Goal: Task Accomplishment & Management: Use online tool/utility

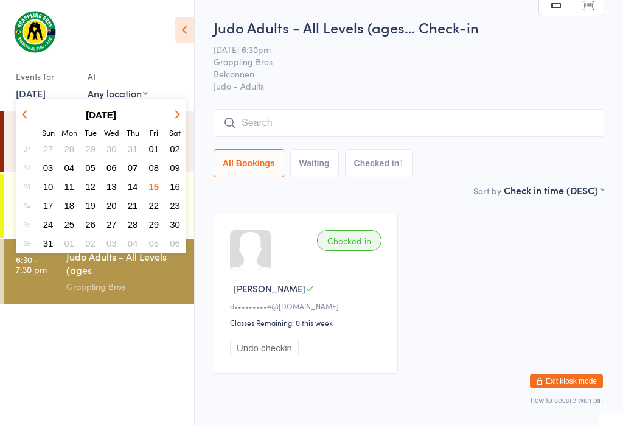
click at [179, 184] on span "16" at bounding box center [175, 186] width 10 height 10
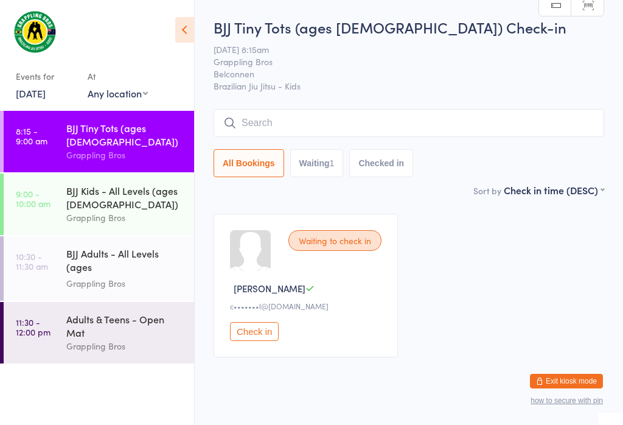
click at [313, 127] on input "search" at bounding box center [409, 123] width 391 height 28
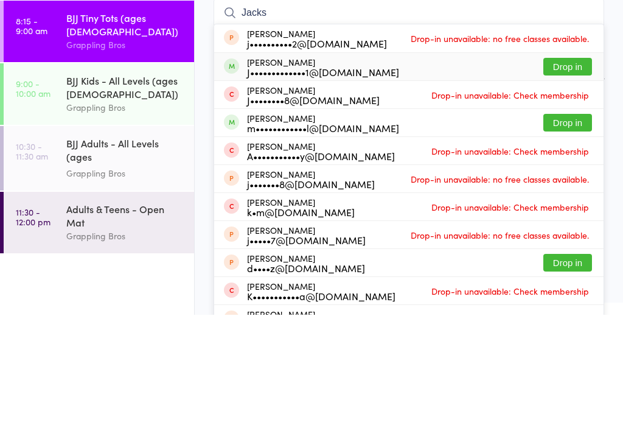
type input "Jacks"
click at [281, 177] on div "J•••••••••••••1@[DOMAIN_NAME]" at bounding box center [323, 182] width 152 height 10
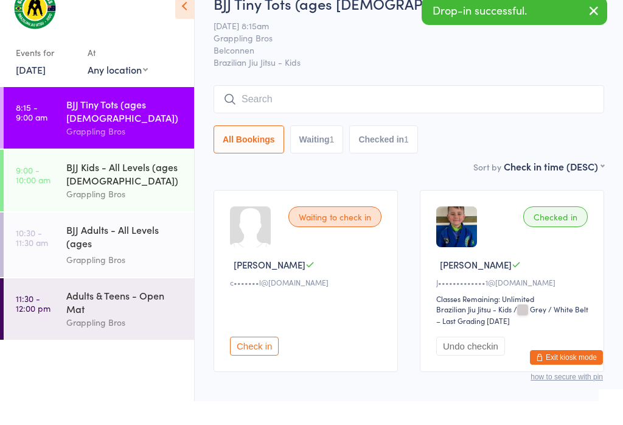
click at [99, 184] on div "BJJ Kids - All Levels (ages [DEMOGRAPHIC_DATA])" at bounding box center [125, 197] width 118 height 27
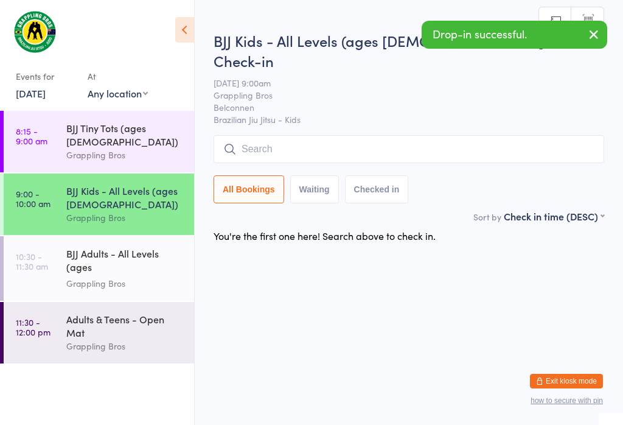
click at [269, 135] on input "search" at bounding box center [409, 149] width 391 height 28
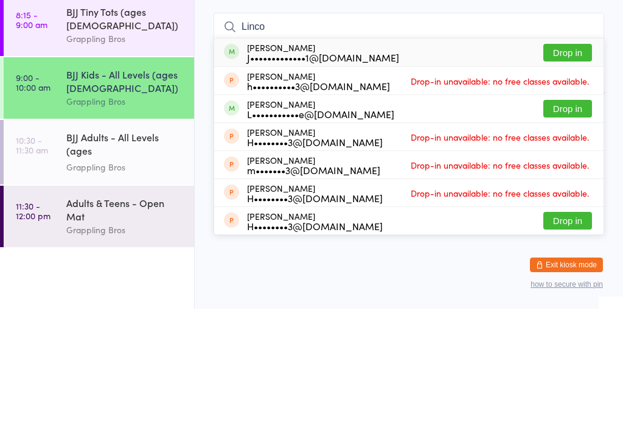
type input "Linco"
click at [288, 169] on div "J•••••••••••••1@[DOMAIN_NAME]" at bounding box center [323, 174] width 152 height 10
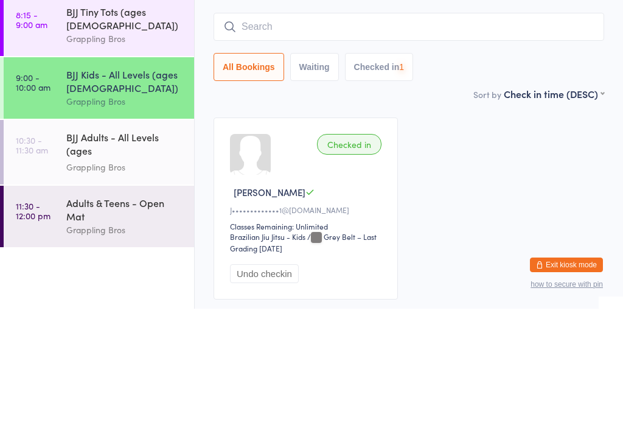
click at [104, 111] on div "BJJ Tiny Tots (ages [DEMOGRAPHIC_DATA]) Grappling Bros" at bounding box center [130, 141] width 128 height 61
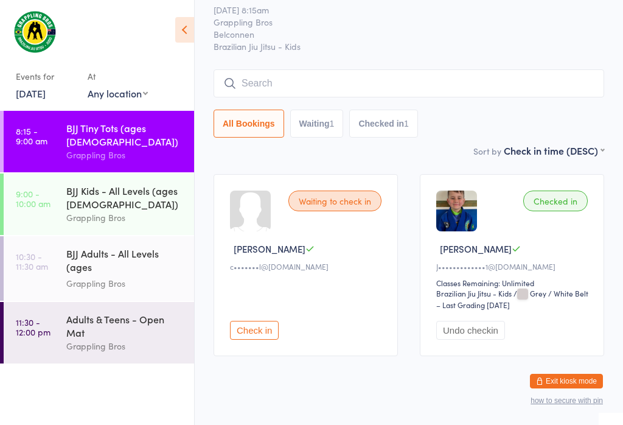
scroll to position [44, 0]
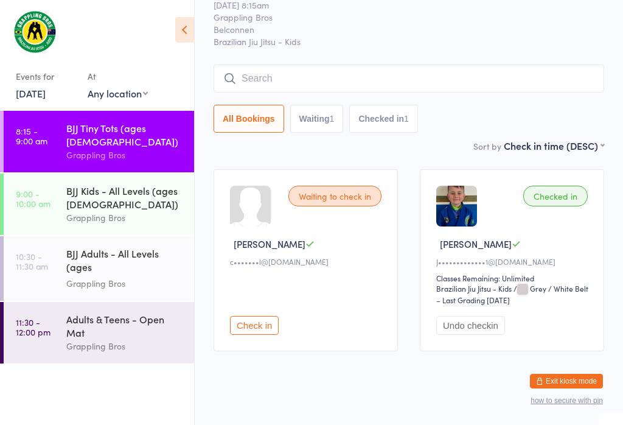
click at [60, 189] on link "9:00 - 10:00 am BJJ Kids - All Levels (ages [DEMOGRAPHIC_DATA]) Grappling Bros" at bounding box center [99, 204] width 191 height 61
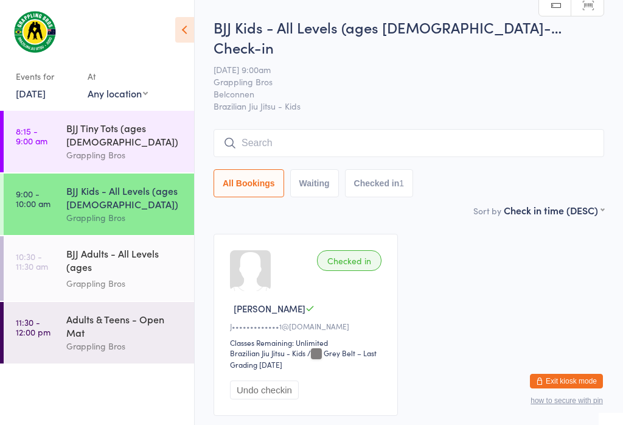
click at [53, 136] on link "8:15 - 9:00 am BJJ Tiny Tots (ages [DEMOGRAPHIC_DATA]) Grappling Bros" at bounding box center [99, 141] width 191 height 61
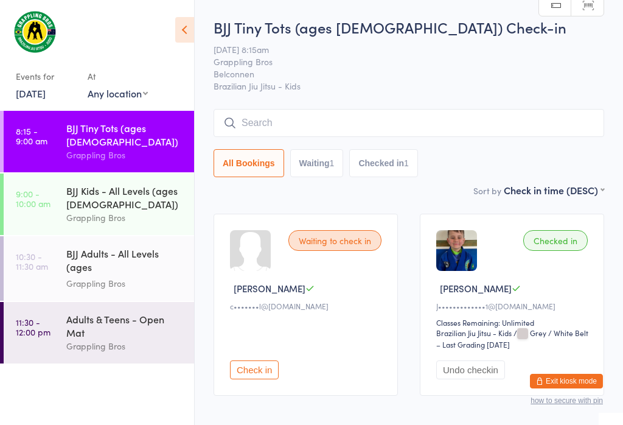
click at [51, 325] on link "11:30 - 12:00 pm Adults & Teens - Open Mat Grappling Bros" at bounding box center [99, 332] width 191 height 61
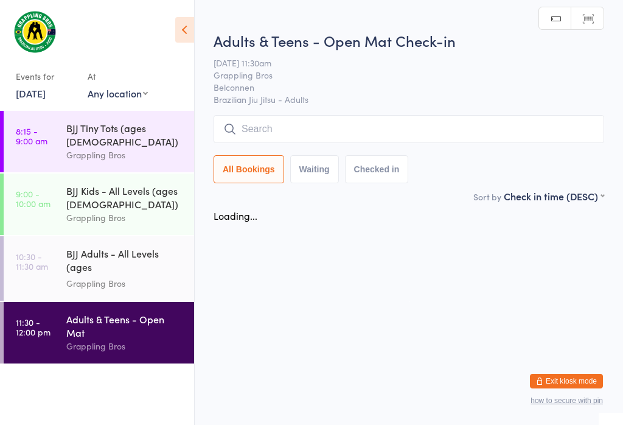
click at [49, 279] on link "10:30 - 11:30 am BJJ Adults - All Levels (ages [DEMOGRAPHIC_DATA]+) Grappling B…" at bounding box center [99, 268] width 191 height 65
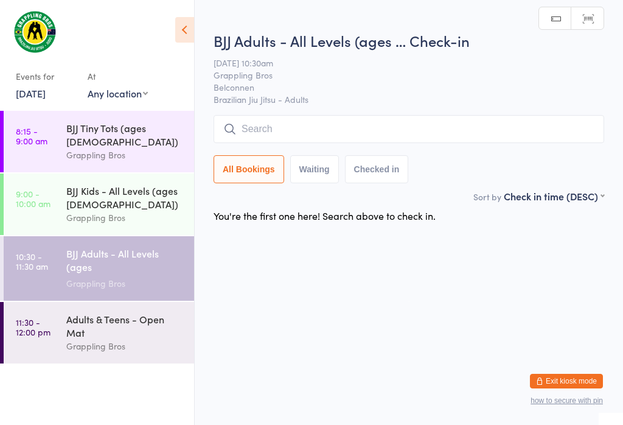
click at [44, 320] on time "11:30 - 12:00 pm" at bounding box center [33, 326] width 35 height 19
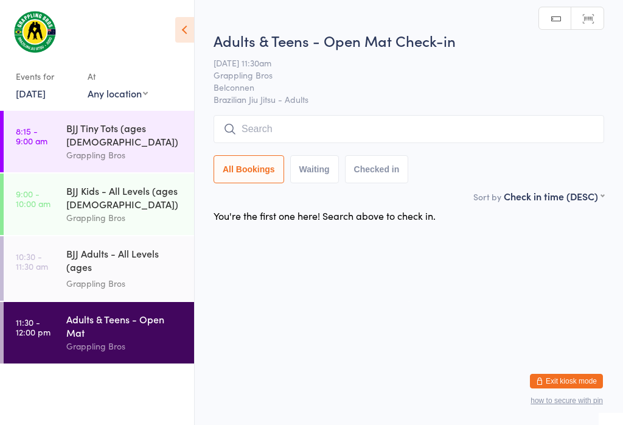
click at [50, 205] on link "9:00 - 10:00 am BJJ Kids - All Levels (ages [DEMOGRAPHIC_DATA]) Grappling Bros" at bounding box center [99, 204] width 191 height 61
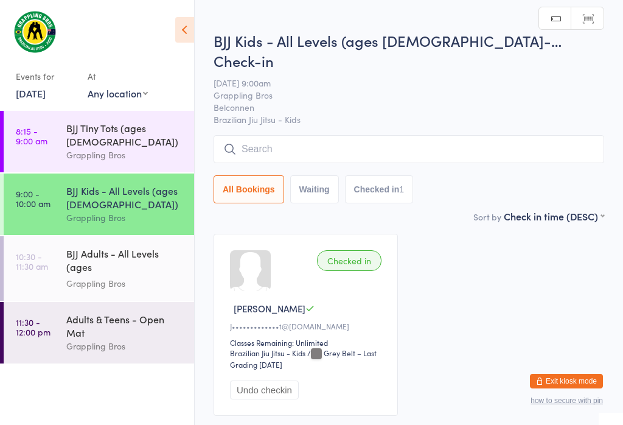
click at [57, 251] on link "10:30 - 11:30 am BJJ Adults - All Levels (ages [DEMOGRAPHIC_DATA]+) Grappling B…" at bounding box center [99, 268] width 191 height 65
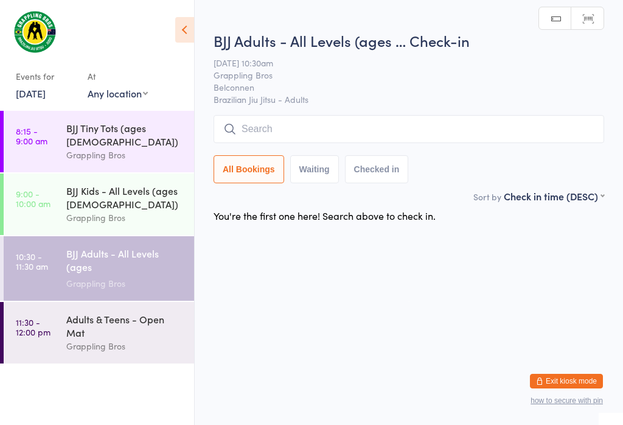
click at [44, 144] on time "8:15 - 9:00 am" at bounding box center [32, 135] width 32 height 19
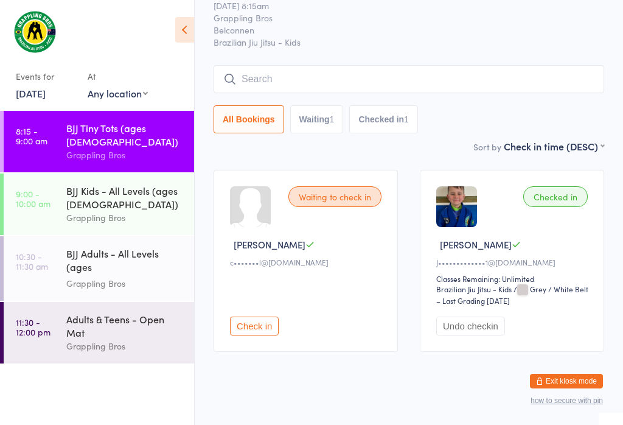
scroll to position [44, 0]
click at [91, 184] on div "BJJ Kids - All Levels (ages [DEMOGRAPHIC_DATA])" at bounding box center [125, 197] width 118 height 27
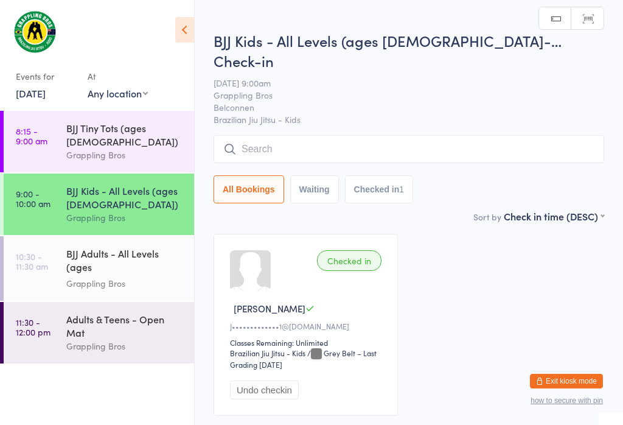
click at [102, 129] on div "BJJ Tiny Tots (ages [DEMOGRAPHIC_DATA])" at bounding box center [125, 134] width 118 height 27
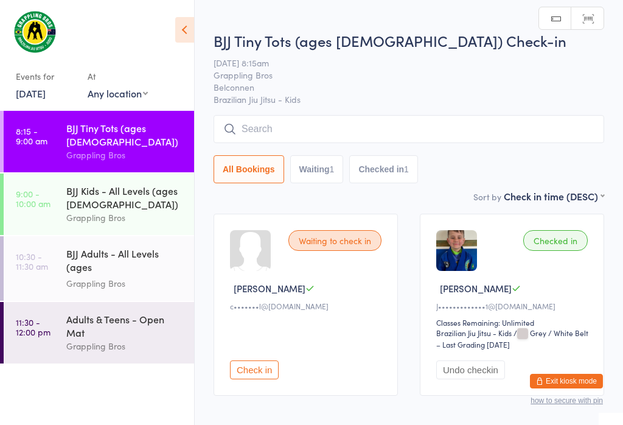
click at [381, 250] on div "Waiting to check in [PERSON_NAME] P c•••••••l@[DOMAIN_NAME] Check in" at bounding box center [306, 305] width 184 height 182
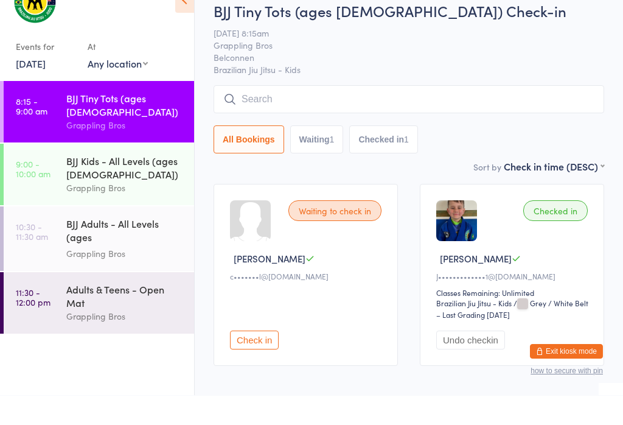
scroll to position [44, 0]
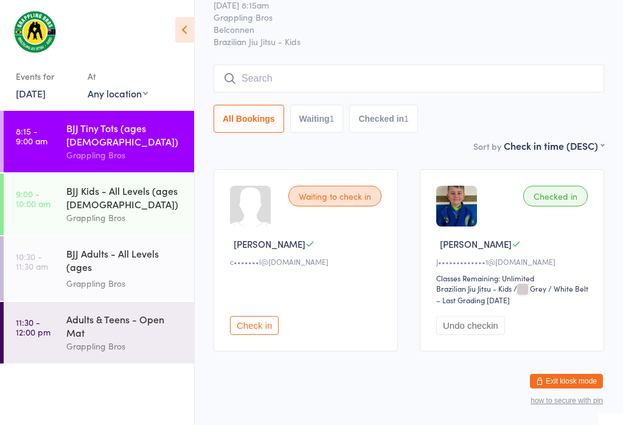
click at [468, 202] on img at bounding box center [457, 206] width 41 height 41
click at [469, 208] on img at bounding box center [457, 206] width 41 height 41
click at [572, 202] on div "Checked in" at bounding box center [556, 196] width 65 height 21
click at [552, 188] on div "Checked in [PERSON_NAME]•••••••••••••1@[DOMAIN_NAME] Classes Remaining: Unlimit…" at bounding box center [512, 260] width 184 height 182
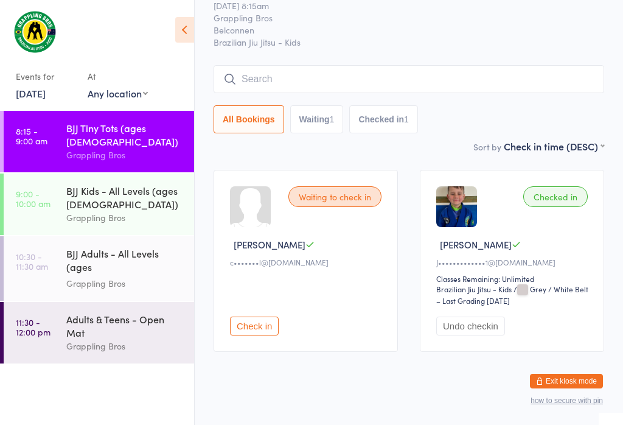
click at [544, 80] on input "search" at bounding box center [409, 79] width 391 height 28
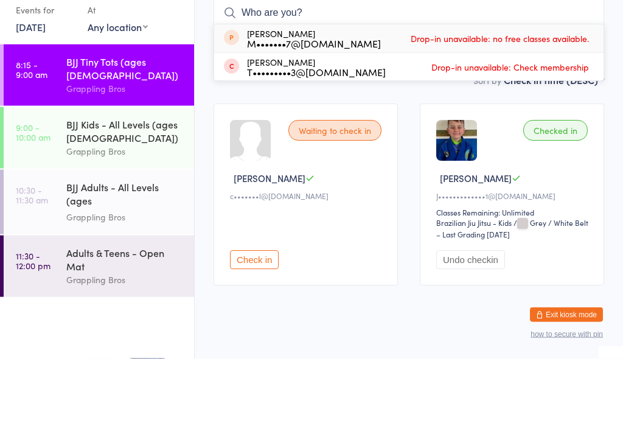
click at [357, 239] on div "[PERSON_NAME]" at bounding box center [307, 245] width 155 height 13
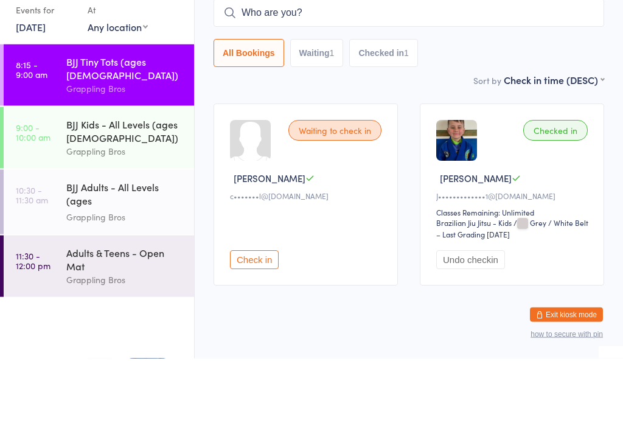
scroll to position [44, 0]
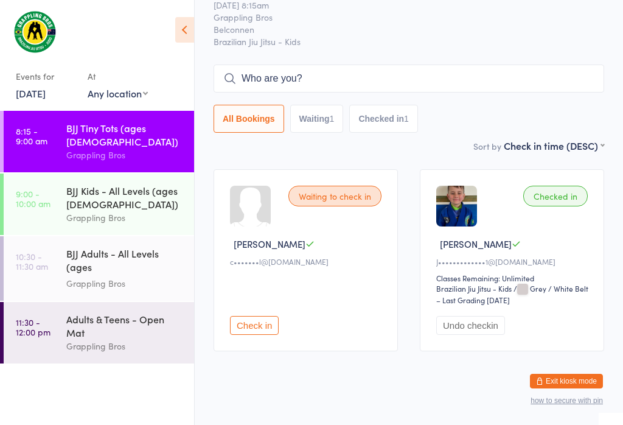
click at [436, 74] on input "Who are you?" at bounding box center [409, 79] width 391 height 28
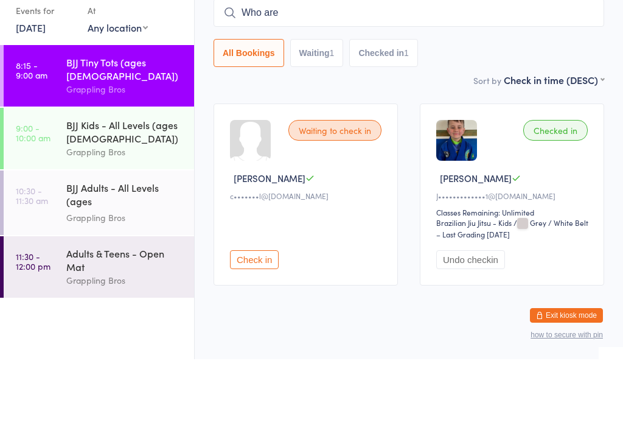
type input "Who"
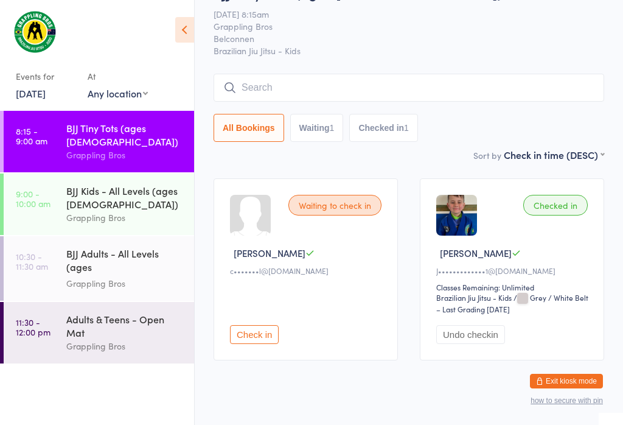
scroll to position [33, 0]
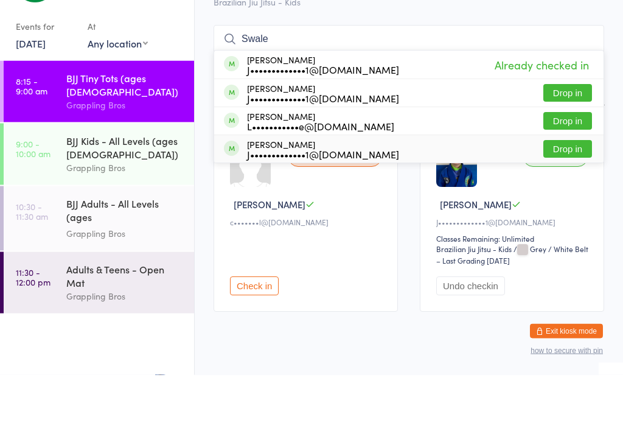
type input "Swale"
click at [323, 200] on div "J•••••••••••••1@[DOMAIN_NAME]" at bounding box center [323, 205] width 152 height 10
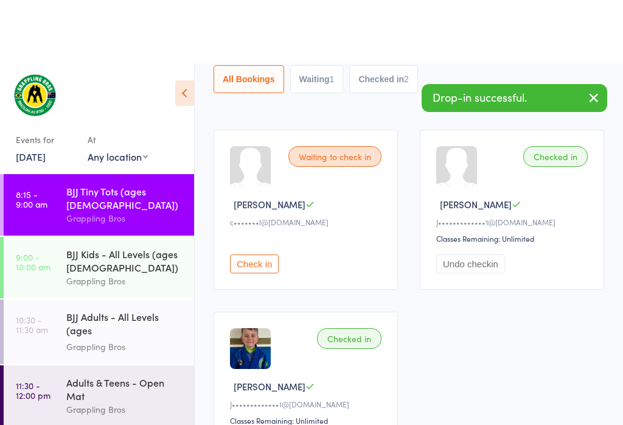
scroll to position [149, 0]
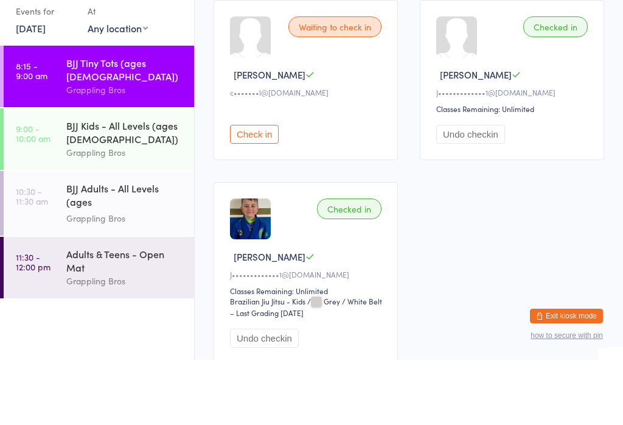
click at [502, 133] on div "[PERSON_NAME]" at bounding box center [514, 139] width 155 height 13
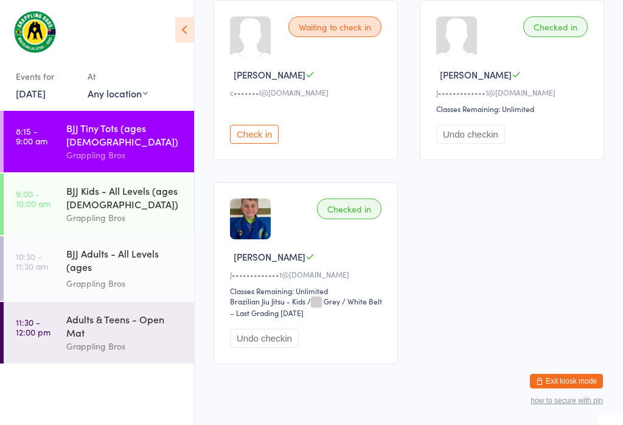
click at [480, 60] on div "Checked in [PERSON_NAME] [PERSON_NAME]•••••••••••••1@[DOMAIN_NAME] Classes Rema…" at bounding box center [512, 80] width 184 height 160
click at [471, 40] on div at bounding box center [457, 36] width 41 height 41
click at [490, 132] on button "Undo checkin" at bounding box center [471, 134] width 69 height 19
click at [494, 139] on div "Check in" at bounding box center [514, 134] width 155 height 19
click at [485, 133] on button "Check in" at bounding box center [461, 134] width 49 height 19
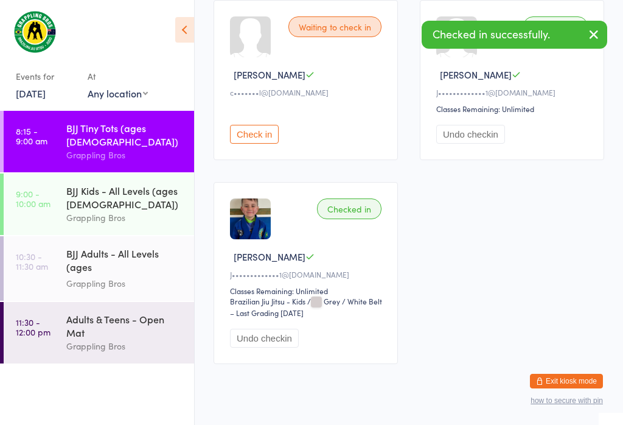
click at [542, 79] on div "[PERSON_NAME]" at bounding box center [514, 74] width 155 height 13
click at [596, 30] on icon "button" at bounding box center [594, 34] width 15 height 15
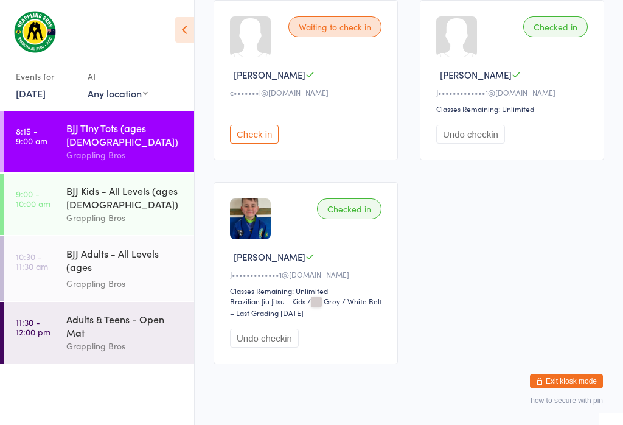
click at [474, 47] on div at bounding box center [457, 36] width 41 height 41
click at [465, 44] on div at bounding box center [457, 36] width 41 height 41
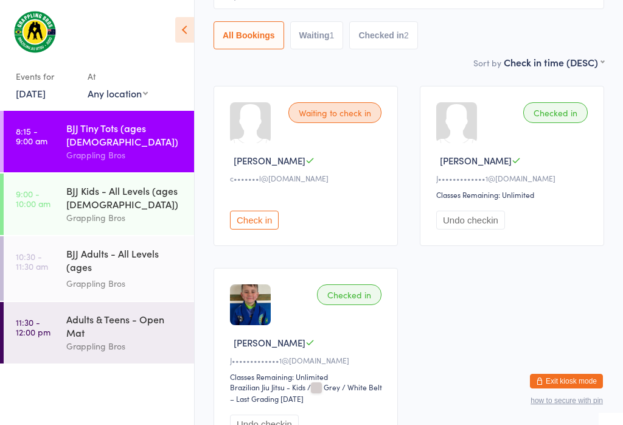
scroll to position [127, 0]
click at [53, 325] on link "11:30 - 12:00 pm Adults & Teens - Open Mat Grappling Bros" at bounding box center [99, 332] width 191 height 61
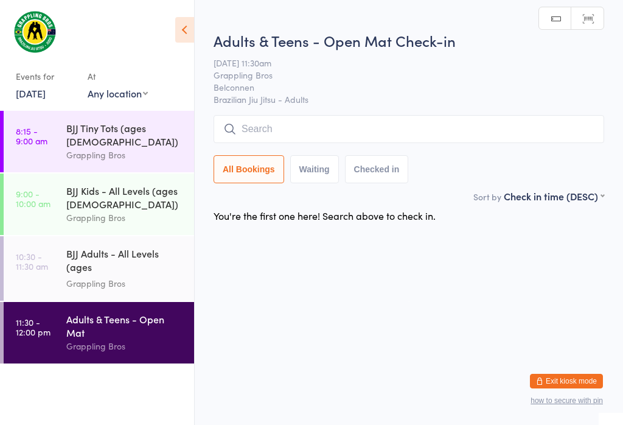
click at [477, 279] on html "You have now entered Kiosk Mode. Members will be able to check themselves in us…" at bounding box center [311, 212] width 623 height 425
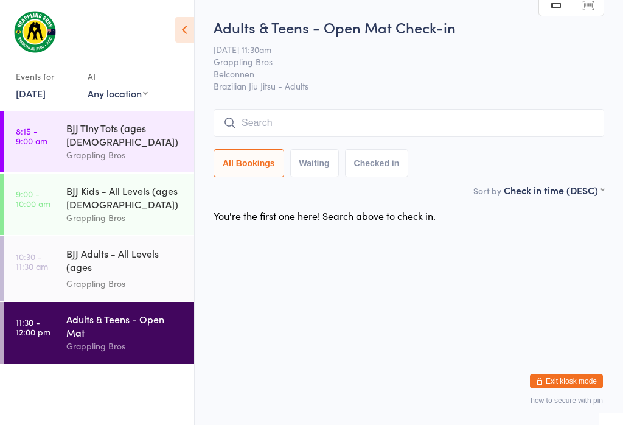
click at [68, 253] on div "BJJ Adults - All Levels (ages [DEMOGRAPHIC_DATA]+)" at bounding box center [125, 262] width 118 height 30
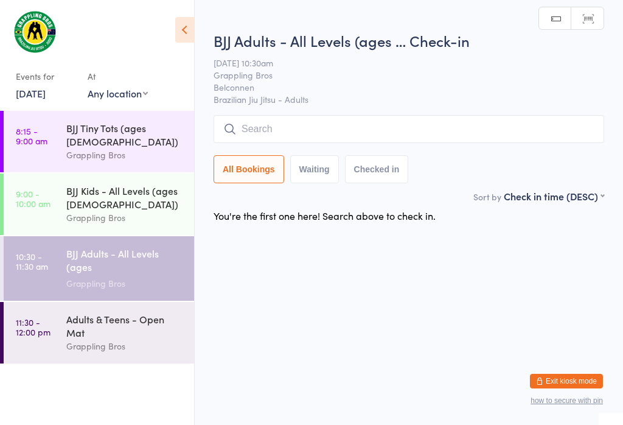
click at [53, 195] on link "9:00 - 10:00 am BJJ Kids - All Levels (ages [DEMOGRAPHIC_DATA]) Grappling Bros" at bounding box center [99, 204] width 191 height 61
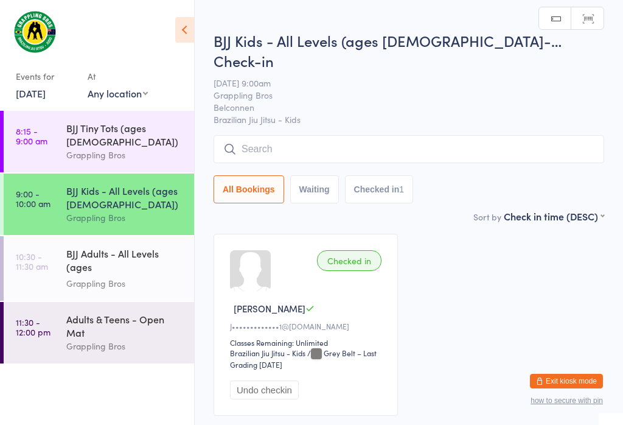
click at [56, 128] on link "8:15 - 9:00 am BJJ Tiny Tots (ages [DEMOGRAPHIC_DATA]) Grappling Bros" at bounding box center [99, 141] width 191 height 61
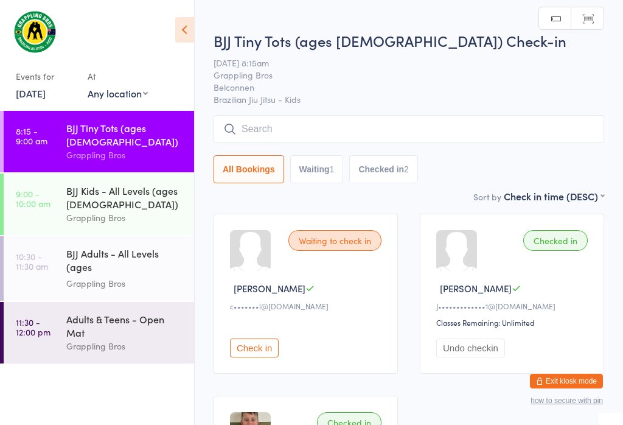
click at [493, 356] on button "Undo checkin" at bounding box center [471, 348] width 69 height 19
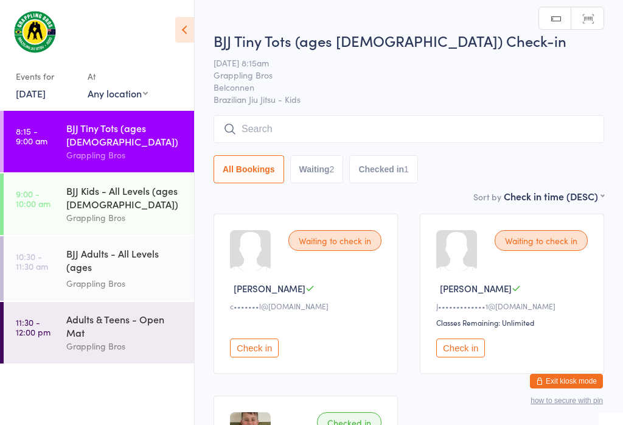
click at [404, 177] on button "Checked in 1" at bounding box center [383, 169] width 69 height 28
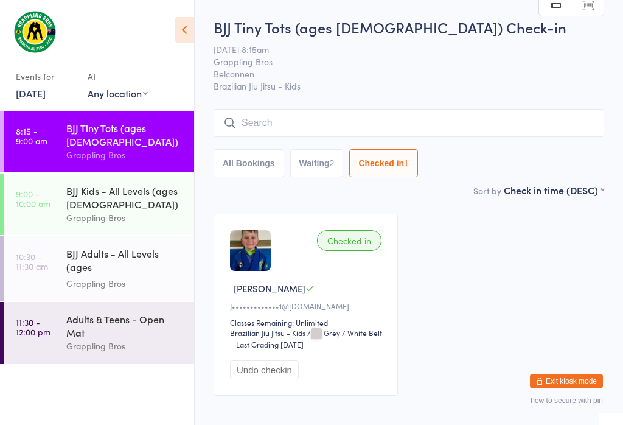
click at [342, 172] on button "Waiting 2" at bounding box center [317, 163] width 54 height 28
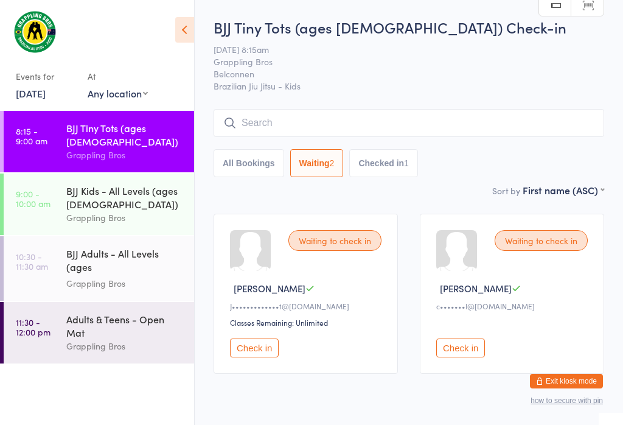
click at [264, 172] on button "All Bookings" at bounding box center [249, 163] width 71 height 28
select select "5"
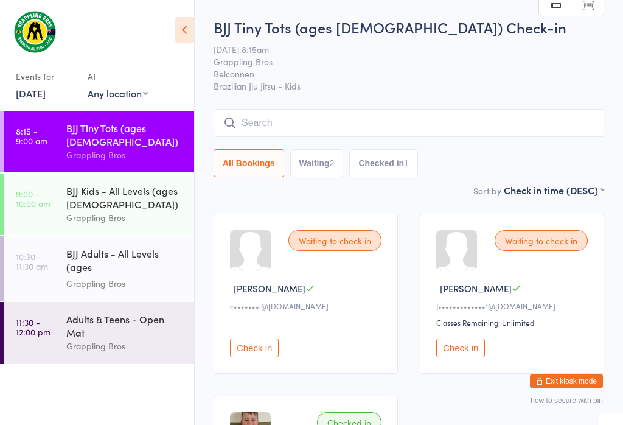
click at [412, 153] on button "Checked in 1" at bounding box center [383, 163] width 69 height 28
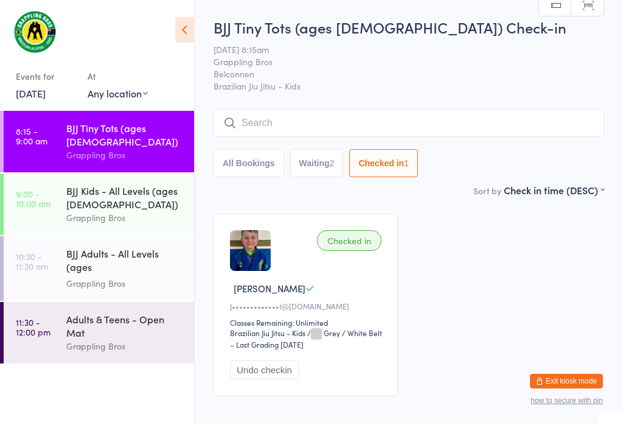
click at [555, 118] on input "search" at bounding box center [409, 123] width 391 height 28
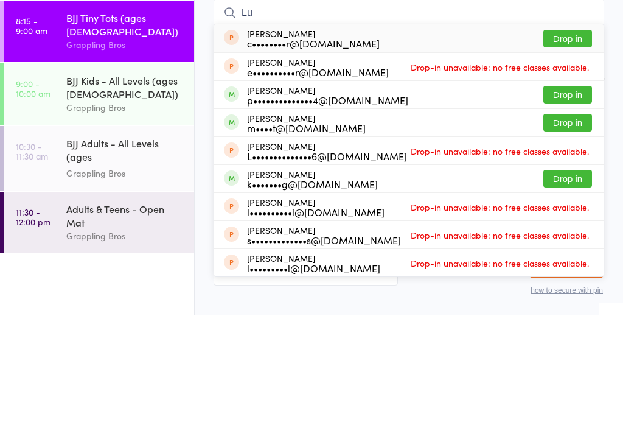
type input "L"
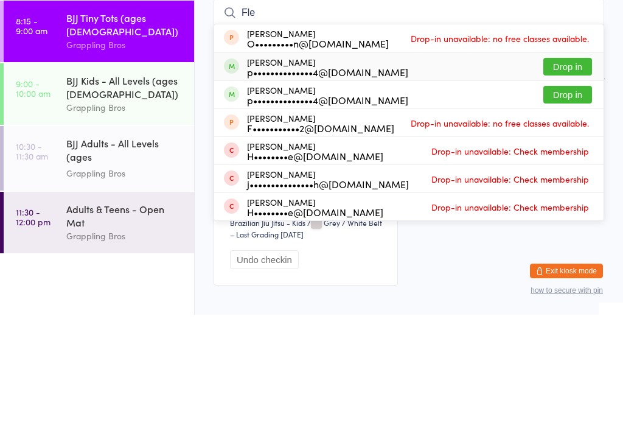
type input "Fle"
click at [244, 167] on div "[PERSON_NAME] p••••••••••••••4@[DOMAIN_NAME]" at bounding box center [316, 176] width 184 height 19
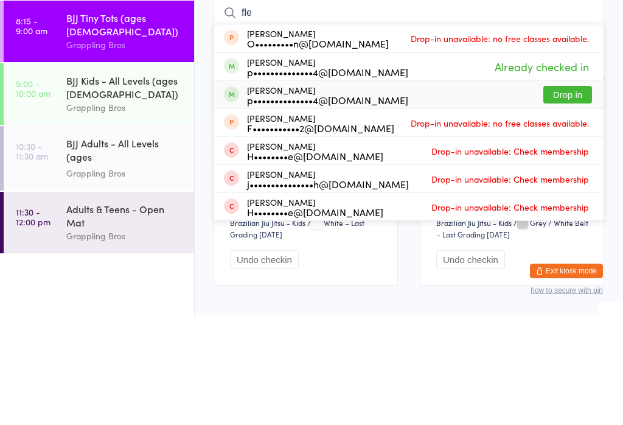
type input "fle"
click at [239, 195] on div "[PERSON_NAME] p••••••••••••••4@[DOMAIN_NAME]" at bounding box center [316, 204] width 184 height 19
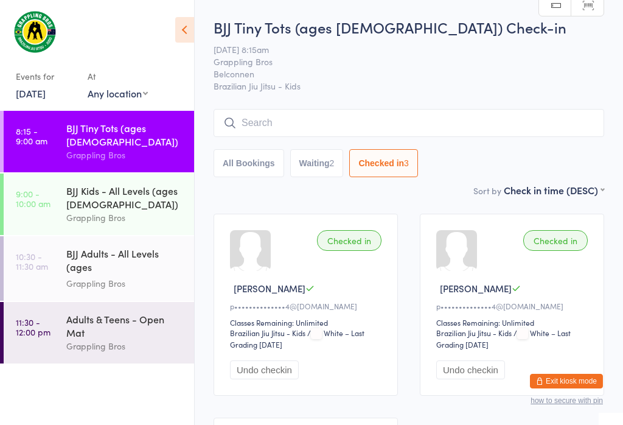
click at [398, 162] on button "Checked in 3" at bounding box center [383, 163] width 69 height 28
click at [320, 164] on button "Waiting 2" at bounding box center [317, 163] width 54 height 28
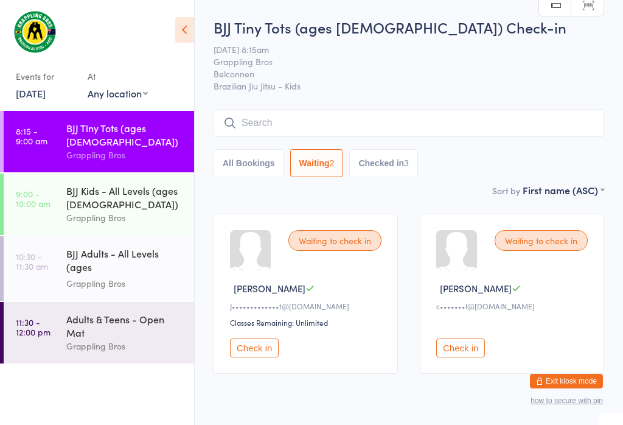
click at [240, 169] on button "All Bookings" at bounding box center [249, 163] width 71 height 28
select select "5"
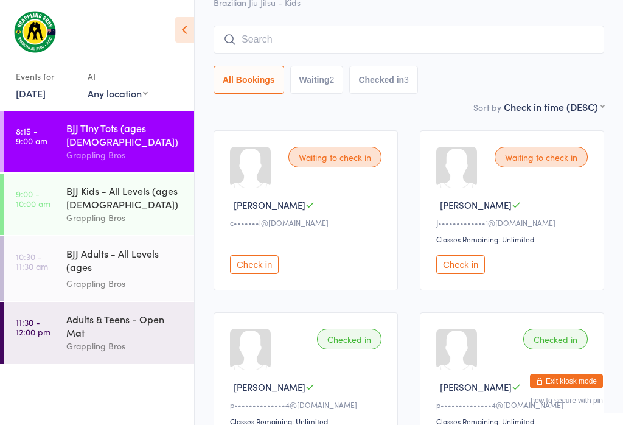
scroll to position [91, 0]
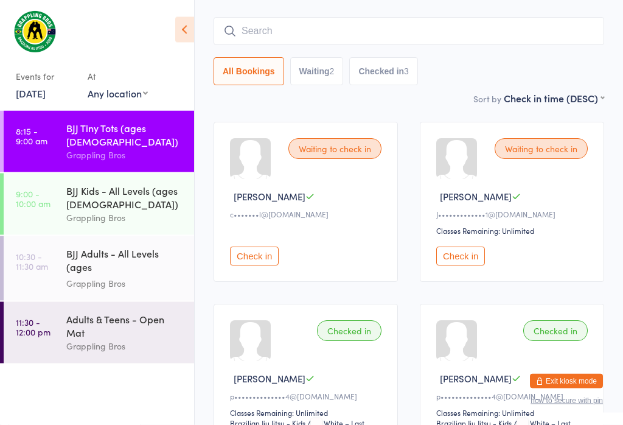
click at [84, 184] on div "BJJ Kids - All Levels (ages [DEMOGRAPHIC_DATA])" at bounding box center [125, 197] width 118 height 27
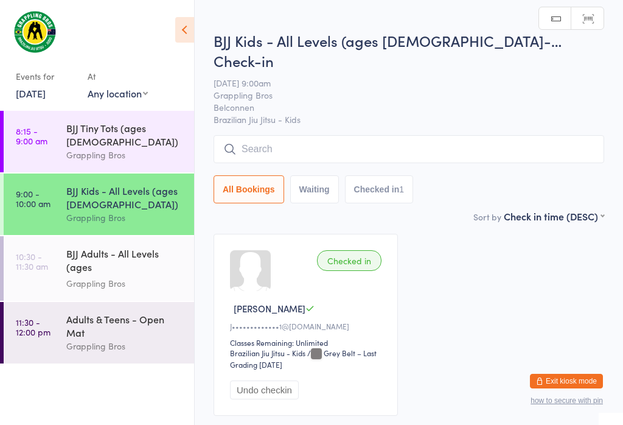
click at [72, 135] on div "BJJ Tiny Tots (ages [DEMOGRAPHIC_DATA])" at bounding box center [125, 134] width 118 height 27
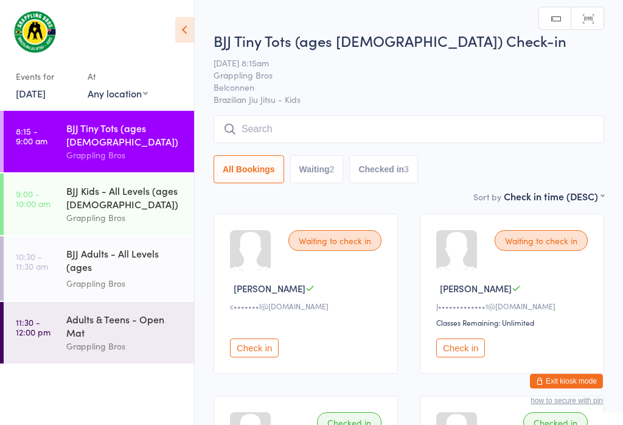
click at [382, 173] on button "Checked in 3" at bounding box center [383, 169] width 69 height 28
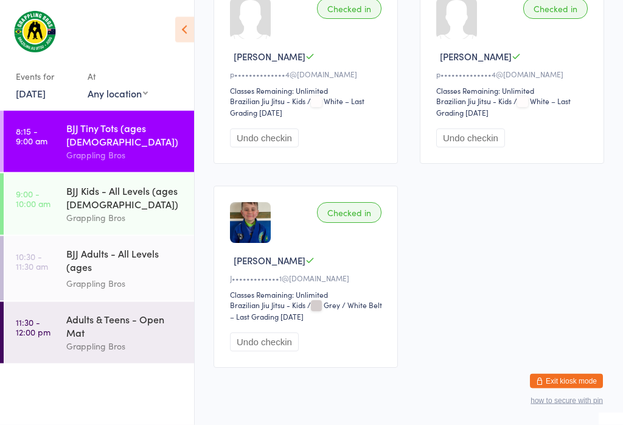
scroll to position [223, 0]
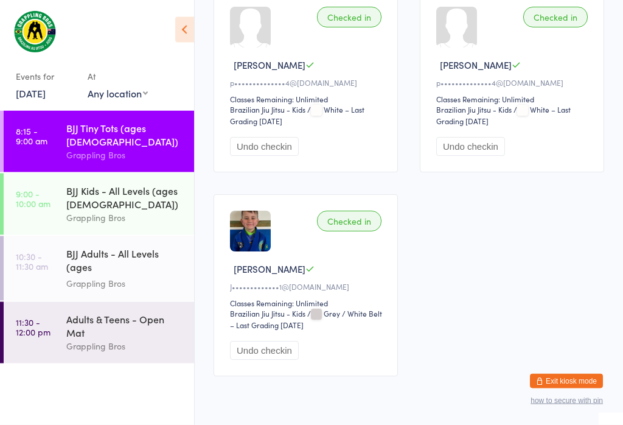
click at [144, 184] on div "BJJ Kids - All Levels (ages [DEMOGRAPHIC_DATA])" at bounding box center [125, 197] width 118 height 27
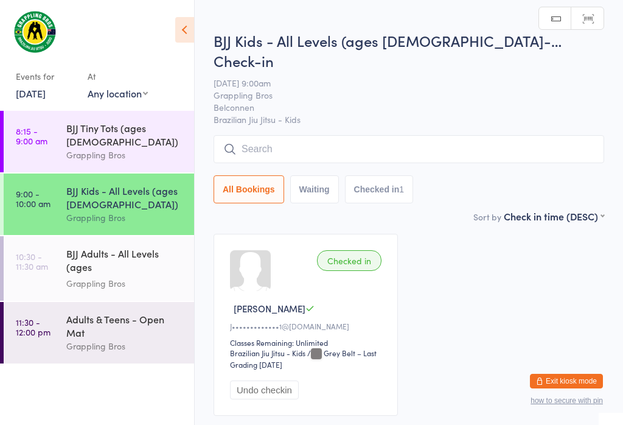
click at [137, 325] on div "Adults & Teens - Open Mat" at bounding box center [125, 325] width 118 height 27
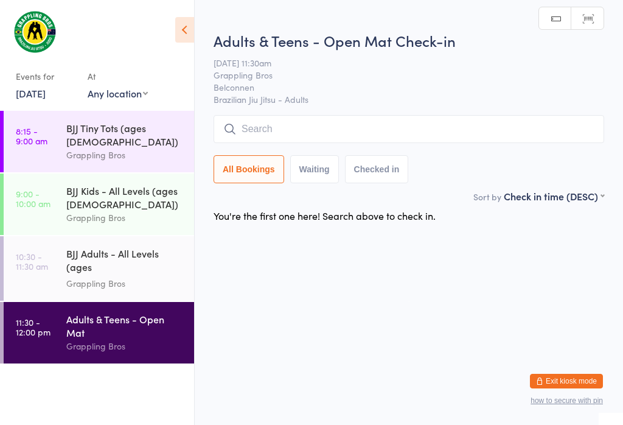
click at [147, 265] on div "BJJ Adults - All Levels (ages [DEMOGRAPHIC_DATA]+)" at bounding box center [125, 262] width 118 height 30
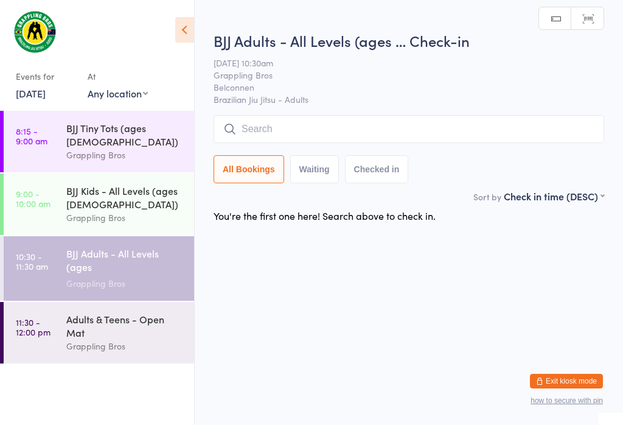
click at [137, 126] on div "BJJ Tiny Tots (ages [DEMOGRAPHIC_DATA])" at bounding box center [125, 134] width 118 height 27
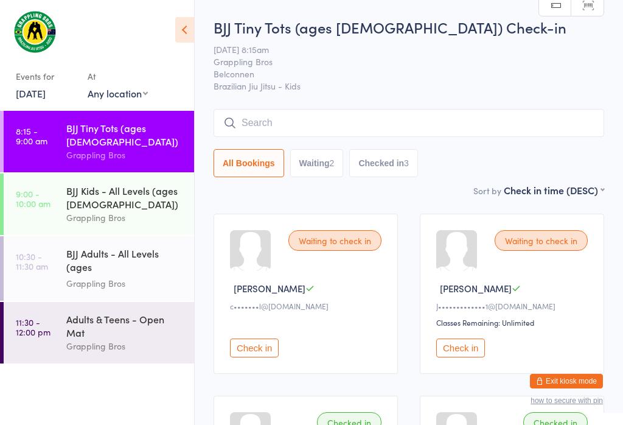
click at [460, 129] on input "search" at bounding box center [409, 123] width 391 height 28
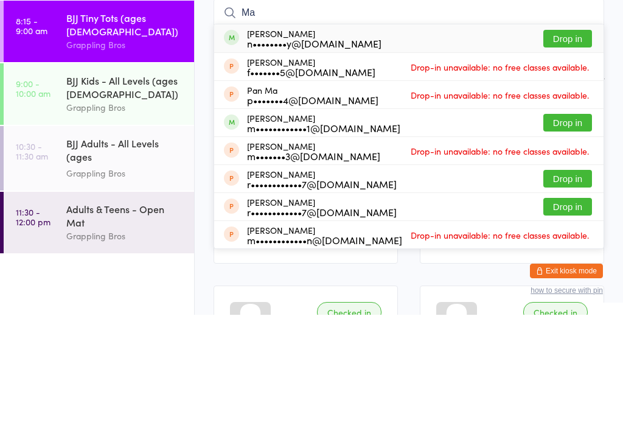
type input "M"
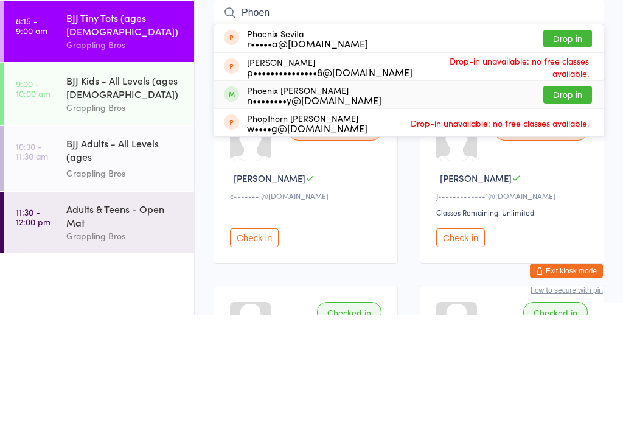
type input "Phoen"
click at [580, 196] on button "Drop in" at bounding box center [568, 205] width 49 height 18
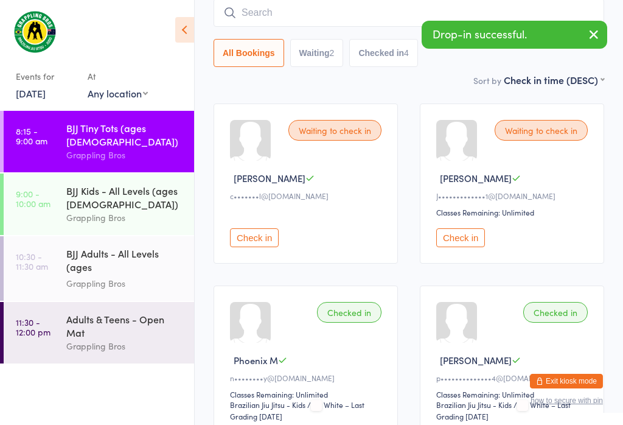
click at [125, 184] on div "BJJ Kids - All Levels (ages [DEMOGRAPHIC_DATA])" at bounding box center [125, 197] width 118 height 27
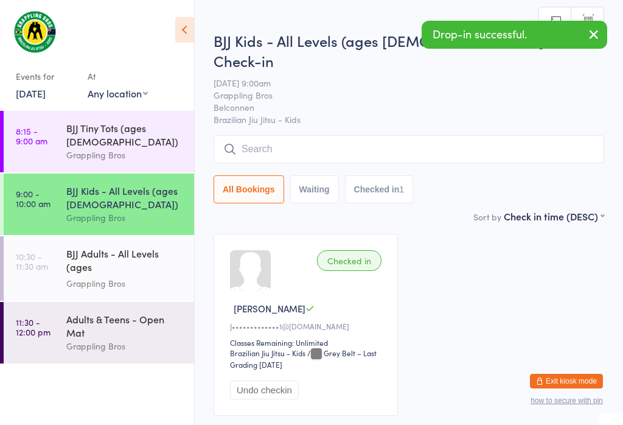
click at [407, 135] on input "search" at bounding box center [409, 149] width 391 height 28
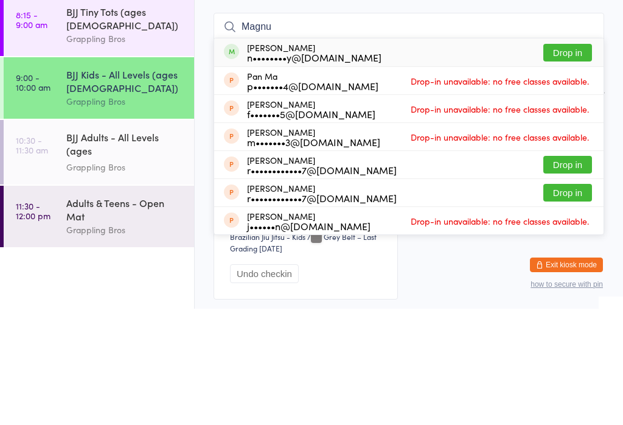
type input "Magnu"
click at [580, 160] on button "Drop in" at bounding box center [568, 169] width 49 height 18
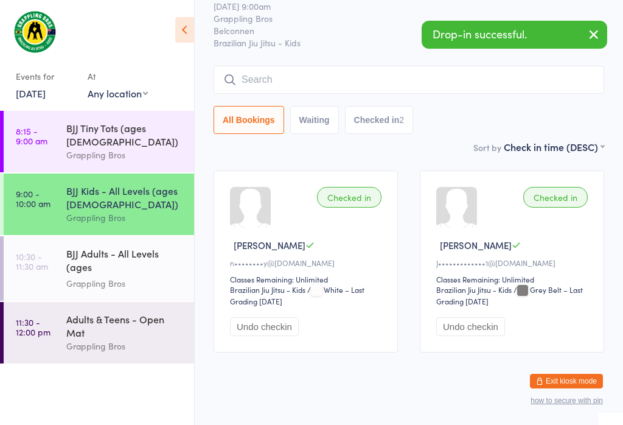
click at [122, 128] on div "BJJ Tiny Tots (ages [DEMOGRAPHIC_DATA])" at bounding box center [125, 134] width 118 height 27
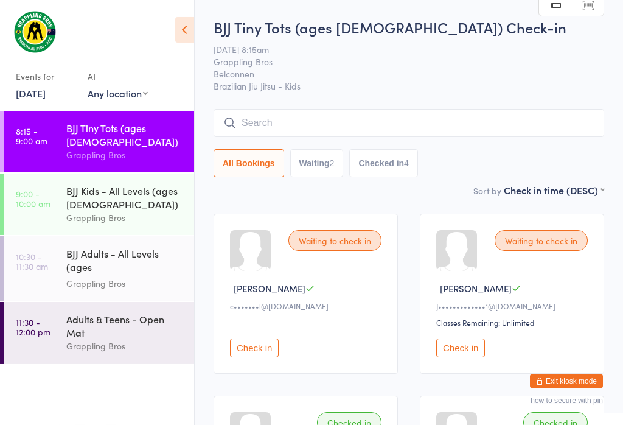
scroll to position [2, 0]
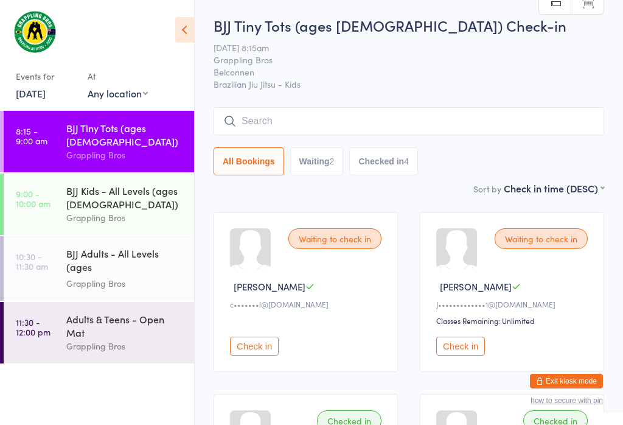
click at [561, 118] on input "search" at bounding box center [409, 121] width 391 height 28
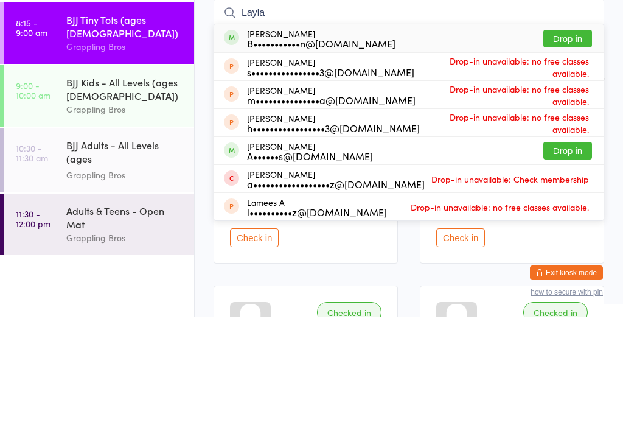
type input "Layla"
click at [577, 138] on button "Drop in" at bounding box center [568, 147] width 49 height 18
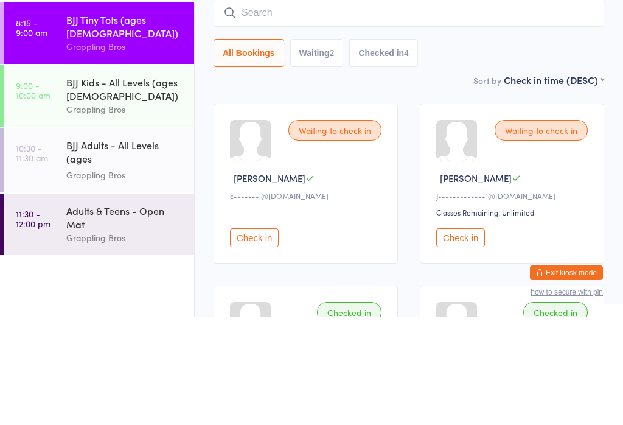
scroll to position [110, 0]
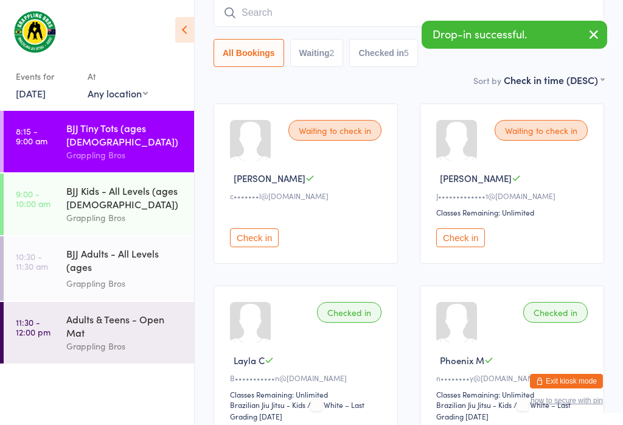
click at [265, 13] on input "search" at bounding box center [409, 13] width 391 height 28
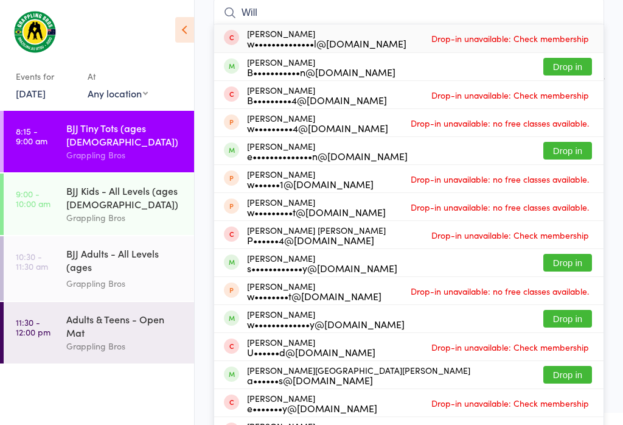
type input "Will"
click at [574, 68] on button "Drop in" at bounding box center [568, 67] width 49 height 18
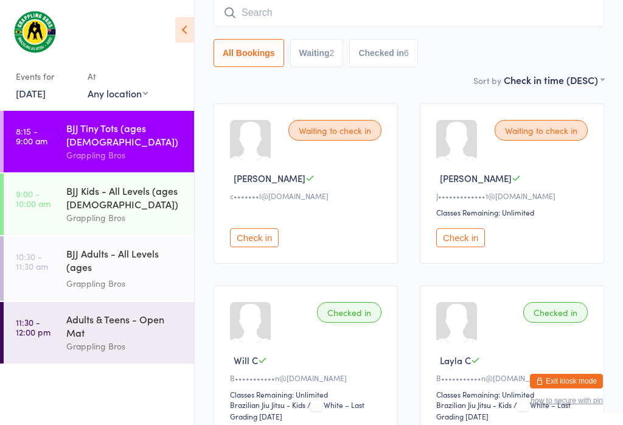
click at [457, 13] on input "search" at bounding box center [409, 13] width 391 height 28
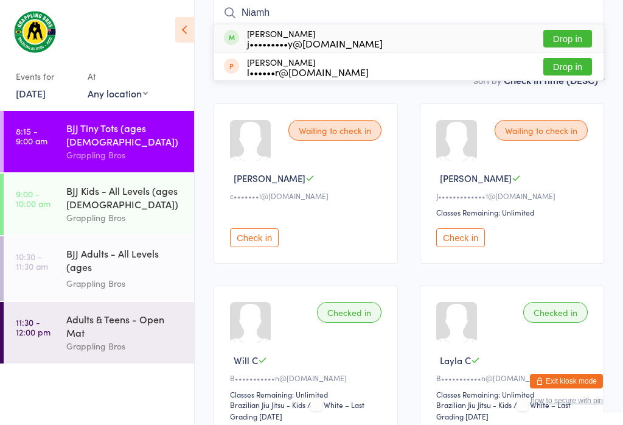
type input "Niamh"
click at [575, 39] on button "Drop in" at bounding box center [568, 39] width 49 height 18
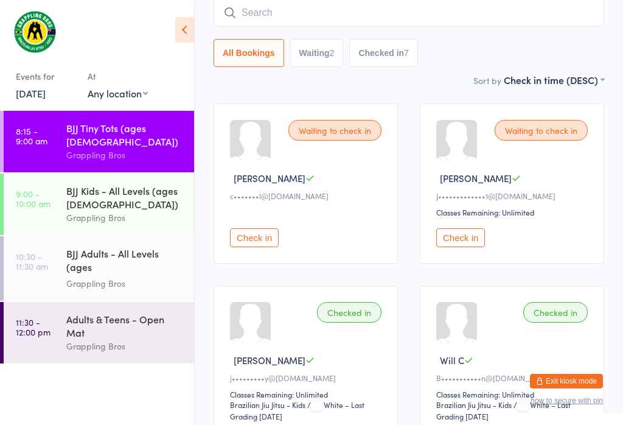
click at [245, 7] on input "search" at bounding box center [409, 13] width 391 height 28
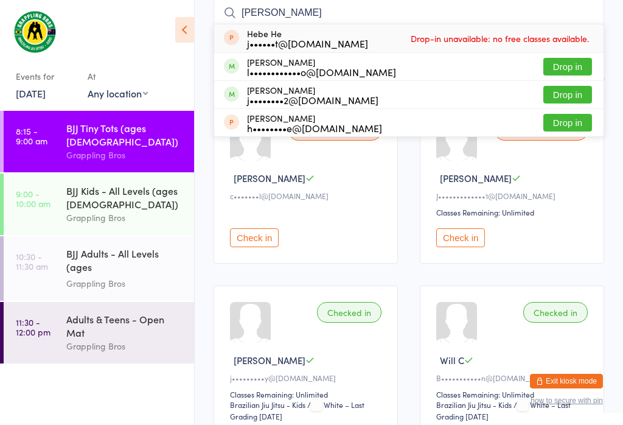
type input "[PERSON_NAME]"
click at [571, 62] on button "Drop in" at bounding box center [568, 67] width 49 height 18
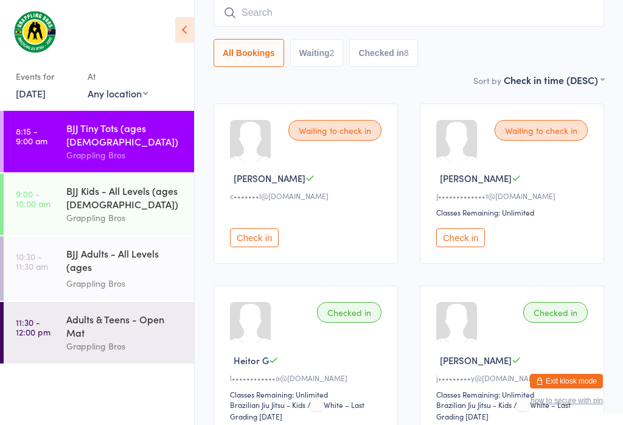
click at [531, 12] on input "search" at bounding box center [409, 13] width 391 height 28
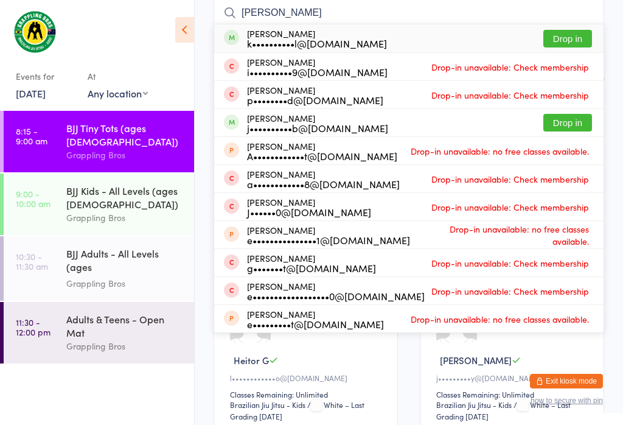
type input "[PERSON_NAME]"
click at [580, 30] on button "Drop in" at bounding box center [568, 39] width 49 height 18
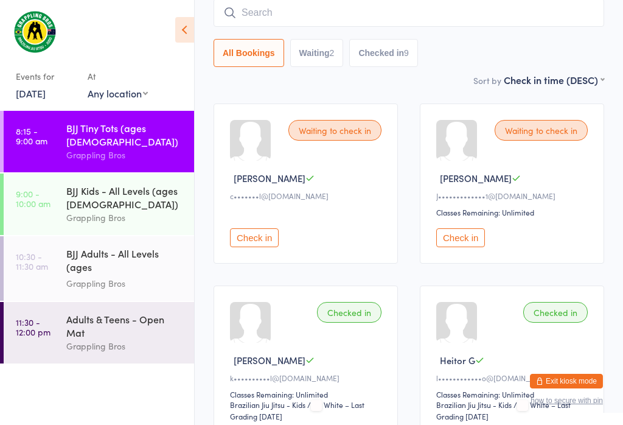
click at [437, 21] on input "search" at bounding box center [409, 13] width 391 height 28
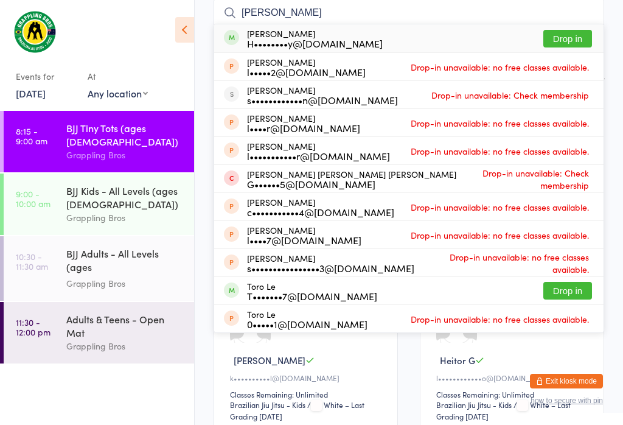
type input "[PERSON_NAME]"
click at [401, 26] on div "[PERSON_NAME] H••••••••y@[DOMAIN_NAME] Drop in" at bounding box center [409, 38] width 390 height 28
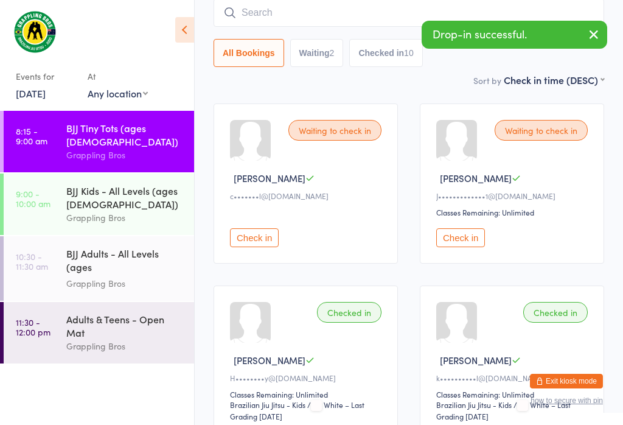
scroll to position [0, 0]
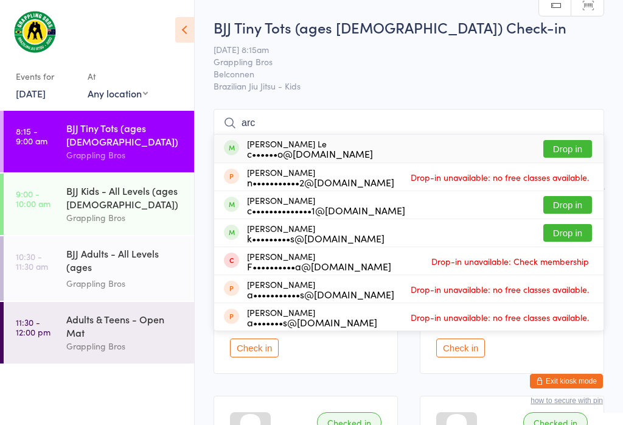
type input "arc"
click at [575, 147] on button "Drop in" at bounding box center [568, 149] width 49 height 18
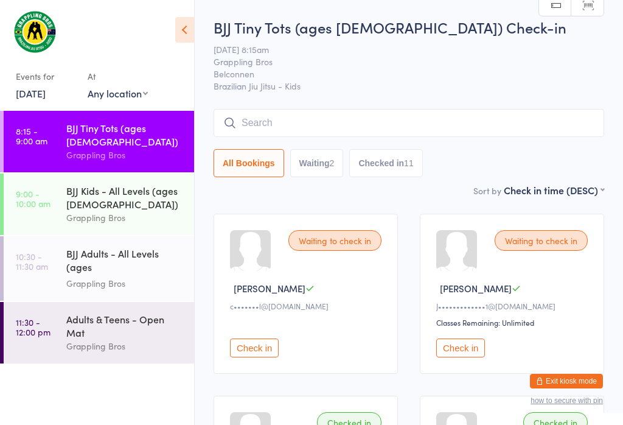
click at [538, 121] on input "search" at bounding box center [409, 123] width 391 height 28
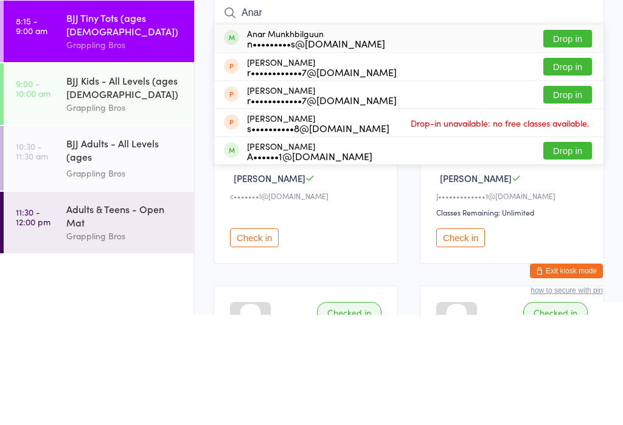
type input "Anar"
click at [578, 140] on button "Drop in" at bounding box center [568, 149] width 49 height 18
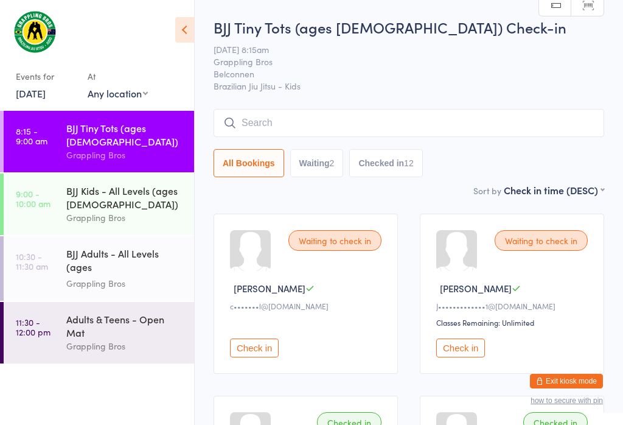
click at [234, 117] on input "search" at bounding box center [409, 123] width 391 height 28
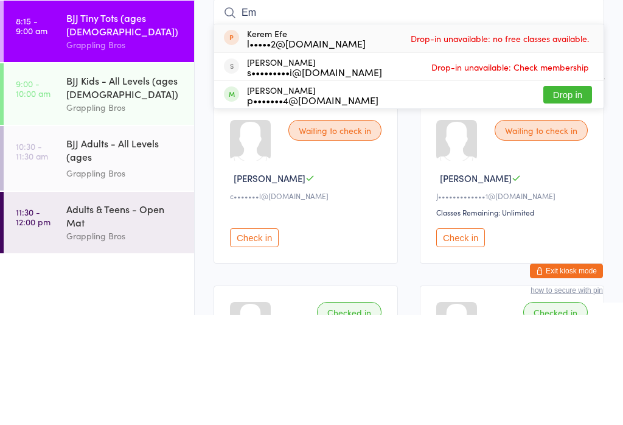
type input "Em"
click at [569, 196] on button "Drop in" at bounding box center [568, 205] width 49 height 18
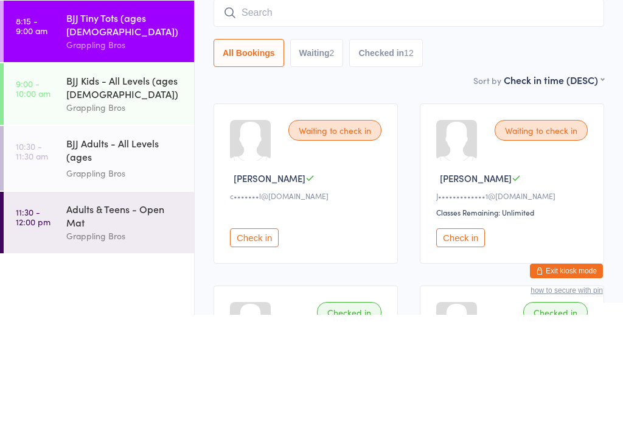
scroll to position [110, 0]
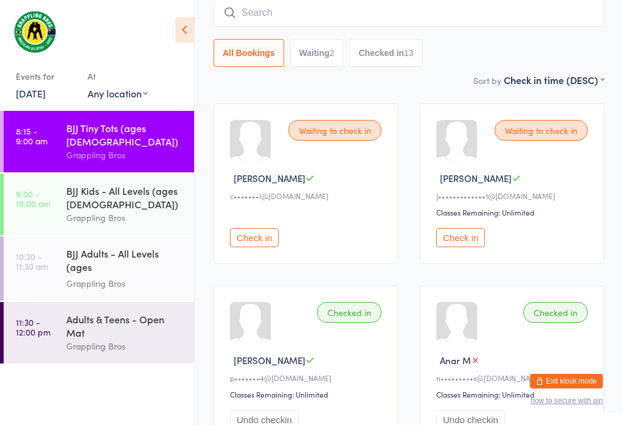
click at [62, 181] on link "9:00 - 10:00 am BJJ Kids - All Levels (ages [DEMOGRAPHIC_DATA]) Grappling Bros" at bounding box center [99, 204] width 191 height 61
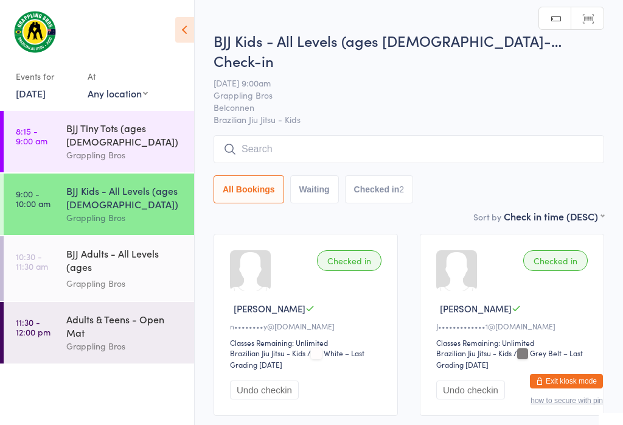
click at [410, 135] on input "search" at bounding box center [409, 149] width 391 height 28
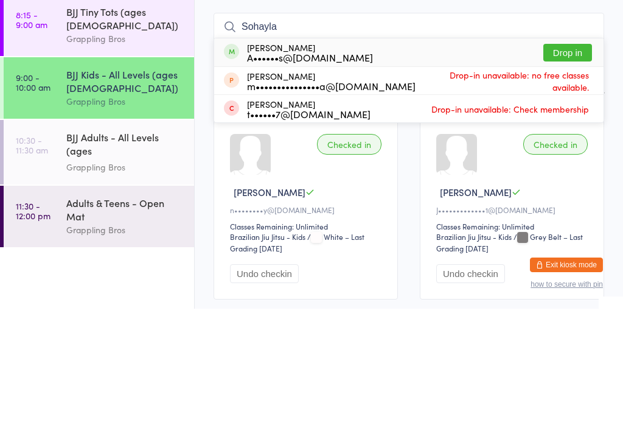
type input "Sohayla"
click at [300, 169] on div "A••••••s@[DOMAIN_NAME]" at bounding box center [310, 174] width 126 height 10
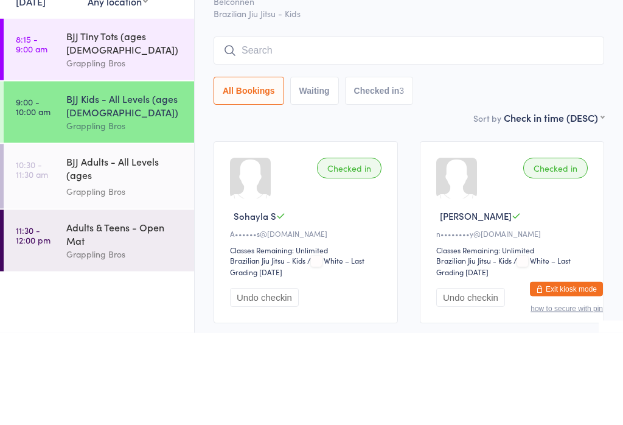
click at [433, 203] on div "Sort by Check in time (DESC) First name (ASC) First name (DESC) Last name (ASC)…" at bounding box center [409, 209] width 391 height 13
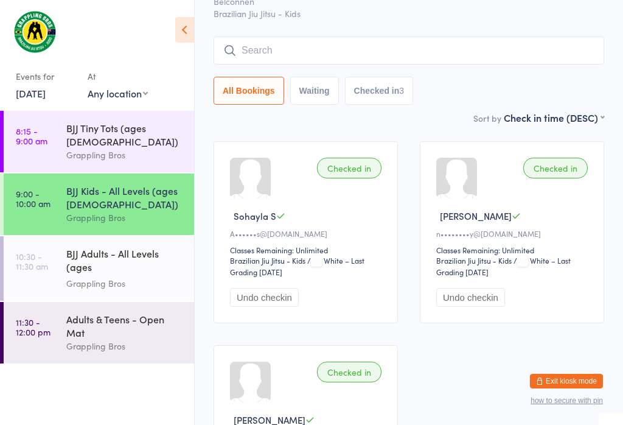
click at [46, 212] on link "9:00 - 10:00 am BJJ Kids - All Levels (ages [DEMOGRAPHIC_DATA]) Grappling Bros" at bounding box center [99, 204] width 191 height 61
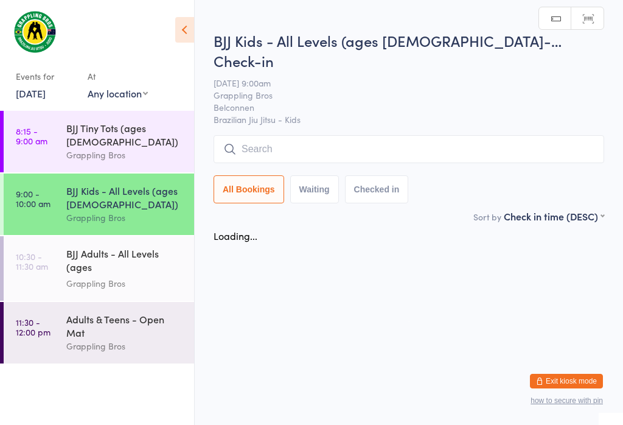
scroll to position [0, 0]
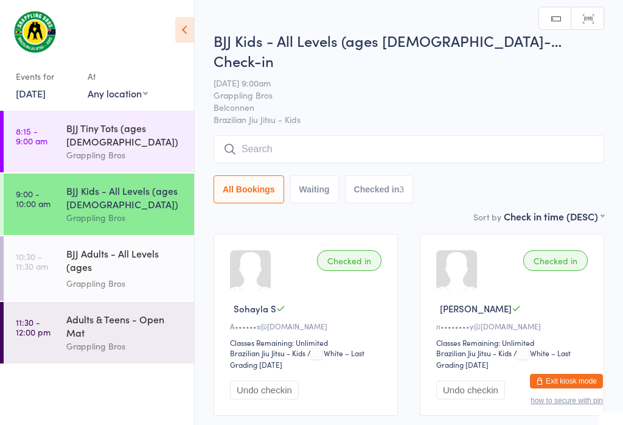
click at [250, 143] on input "search" at bounding box center [409, 149] width 391 height 28
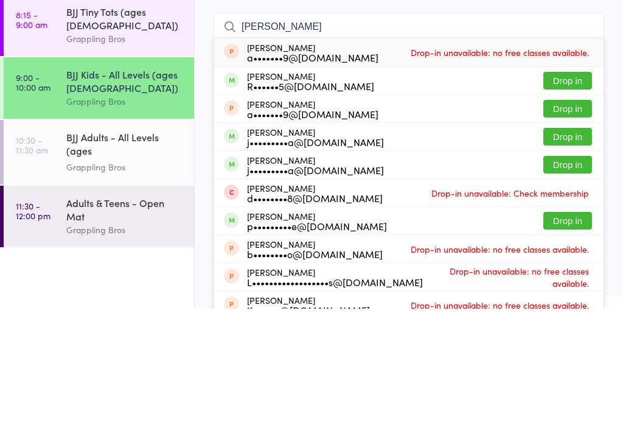
type input "[PERSON_NAME]"
click at [246, 183] on div "[PERSON_NAME] R••••••5@[DOMAIN_NAME] Drop in" at bounding box center [409, 196] width 390 height 27
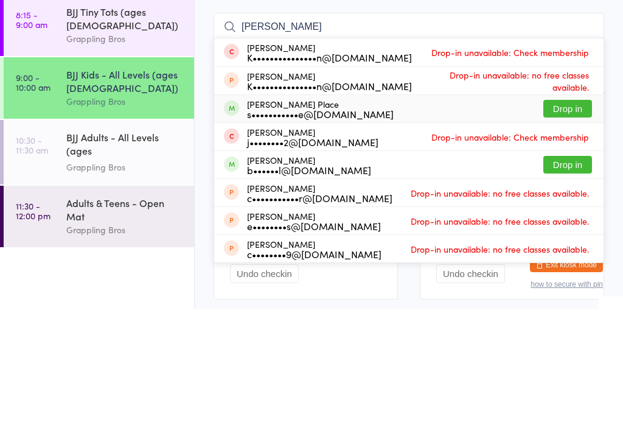
type input "[PERSON_NAME]"
click at [515, 211] on div "[PERSON_NAME] Place s•••••••••••e@[DOMAIN_NAME] Drop in" at bounding box center [409, 224] width 390 height 27
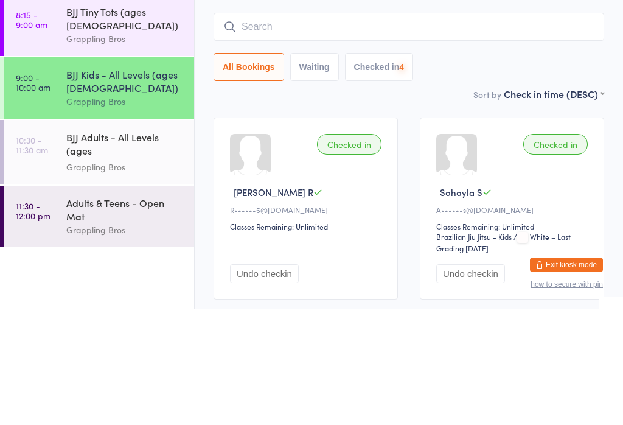
scroll to position [116, 0]
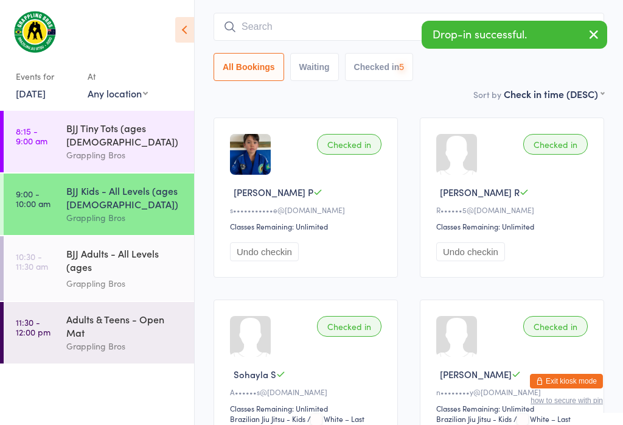
click at [605, 37] on button "button" at bounding box center [594, 35] width 27 height 28
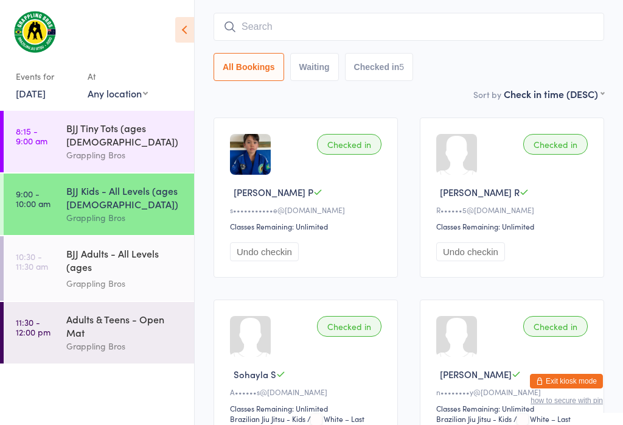
click at [328, 16] on input "search" at bounding box center [409, 27] width 391 height 28
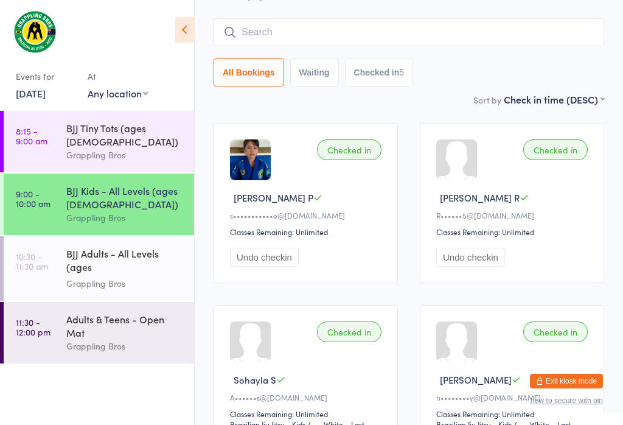
scroll to position [110, 0]
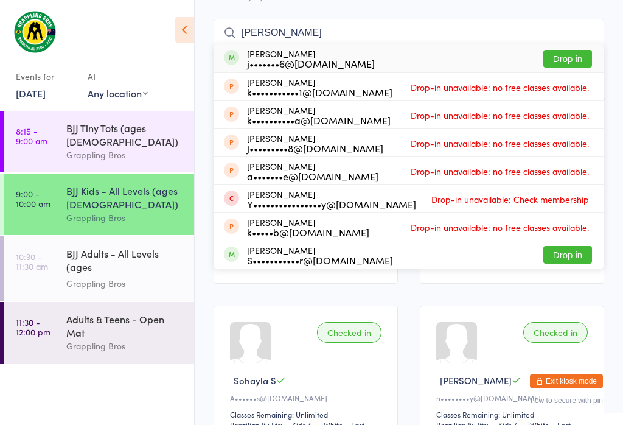
type input "[PERSON_NAME]"
click at [563, 50] on button "Drop in" at bounding box center [568, 59] width 49 height 18
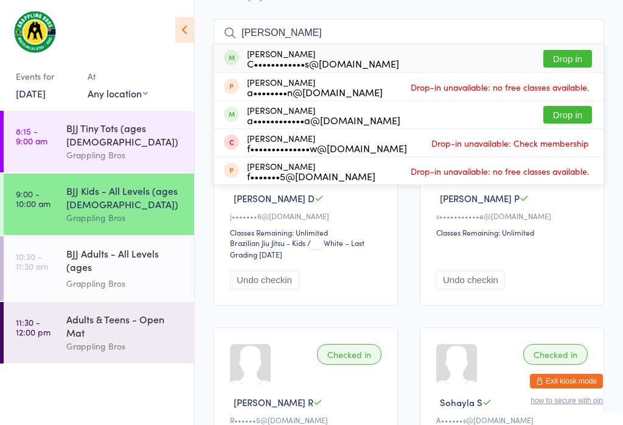
type input "[PERSON_NAME]"
click at [581, 106] on button "Drop in" at bounding box center [568, 115] width 49 height 18
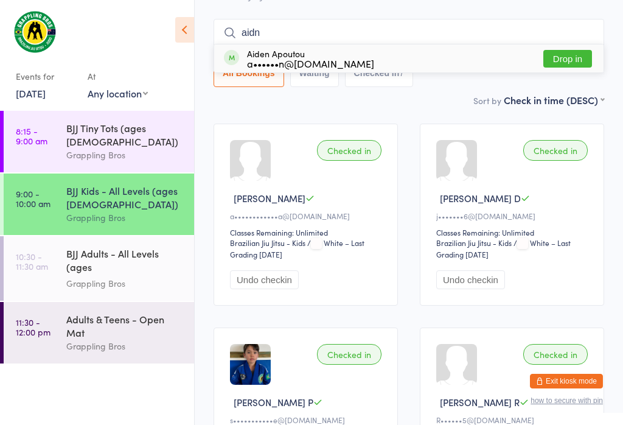
type input "aidn"
click at [572, 50] on button "Drop in" at bounding box center [568, 59] width 49 height 18
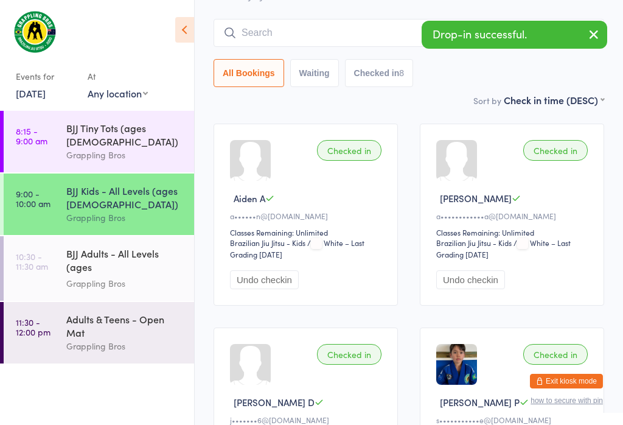
click at [402, 19] on input "search" at bounding box center [409, 33] width 391 height 28
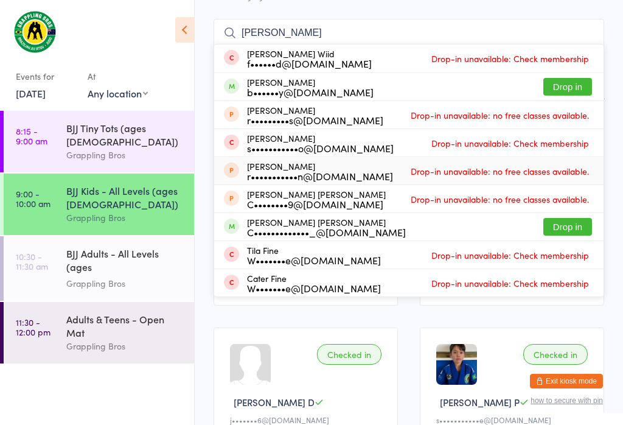
type input "[PERSON_NAME]"
click at [575, 78] on button "Drop in" at bounding box center [568, 87] width 49 height 18
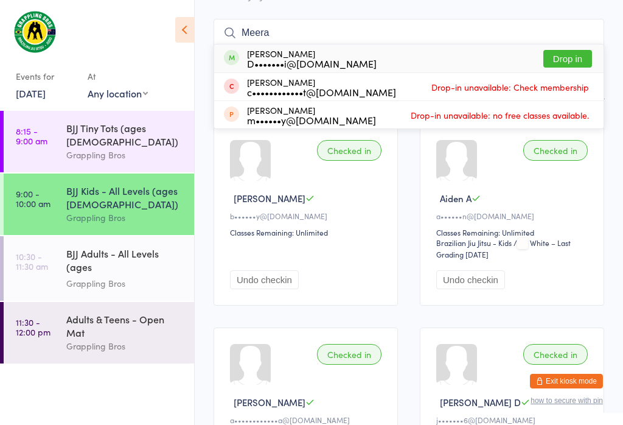
type input "Meera"
click at [510, 44] on div "[PERSON_NAME] D•••••••i@[DOMAIN_NAME] Drop in" at bounding box center [409, 58] width 390 height 28
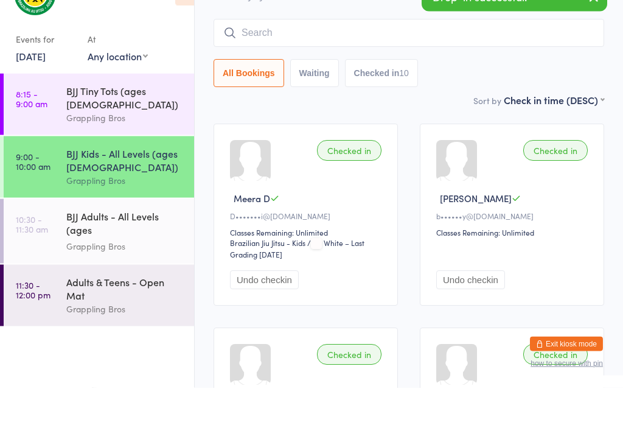
scroll to position [63, 0]
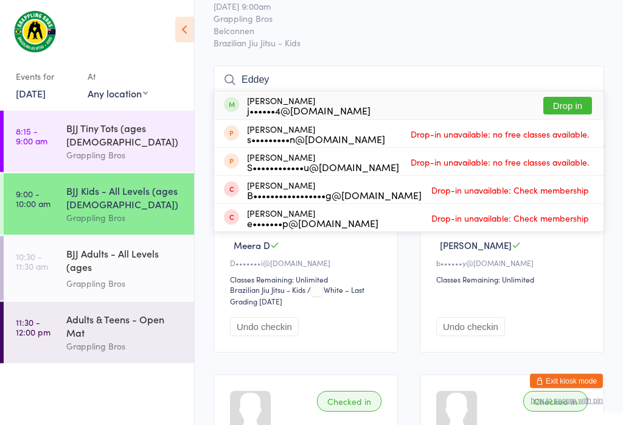
type input "Eddey"
click at [570, 97] on button "Drop in" at bounding box center [568, 106] width 49 height 18
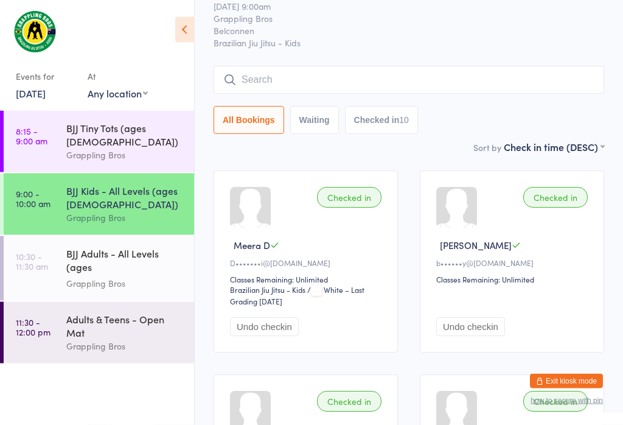
scroll to position [63, 0]
click at [390, 69] on input "search" at bounding box center [409, 80] width 391 height 28
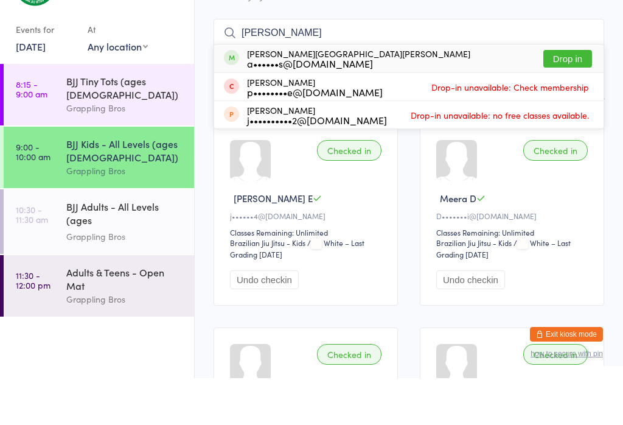
type input "[PERSON_NAME]"
click at [574, 97] on button "Drop in" at bounding box center [568, 106] width 49 height 18
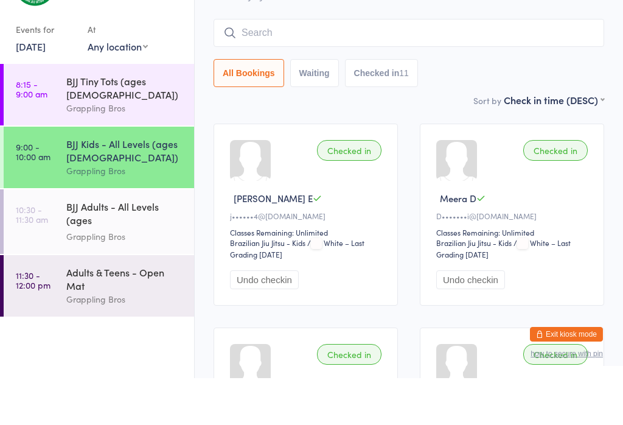
scroll to position [110, 0]
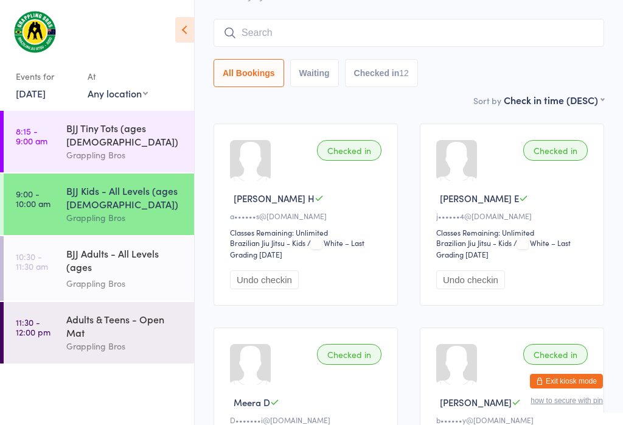
click at [519, 35] on div "All Bookings Waiting Checked in 12" at bounding box center [409, 53] width 391 height 68
click at [530, 19] on input "search" at bounding box center [409, 33] width 391 height 28
type input "C"
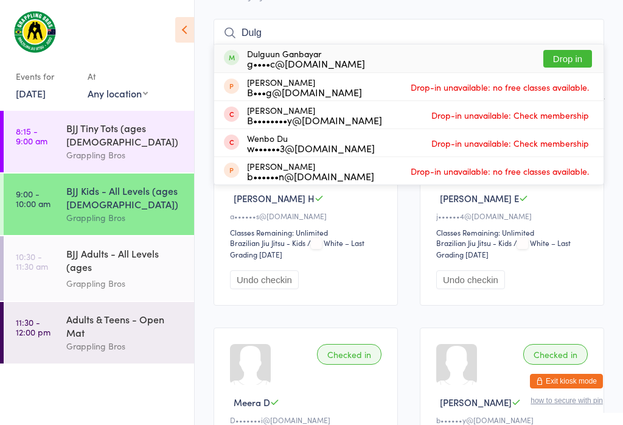
type input "Dulg"
click at [577, 50] on button "Drop in" at bounding box center [568, 59] width 49 height 18
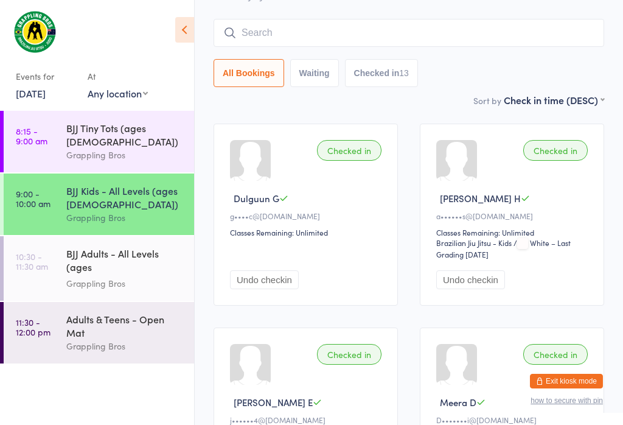
click at [413, 19] on input "search" at bounding box center [409, 33] width 391 height 28
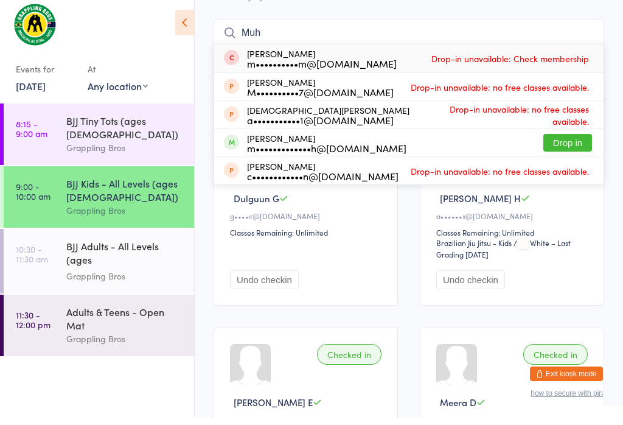
scroll to position [101, 0]
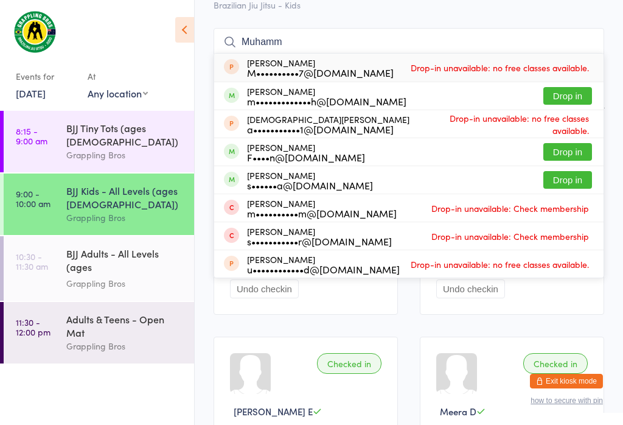
type input "Muhamm"
click at [322, 152] on div "F••••n@[DOMAIN_NAME]" at bounding box center [306, 157] width 118 height 10
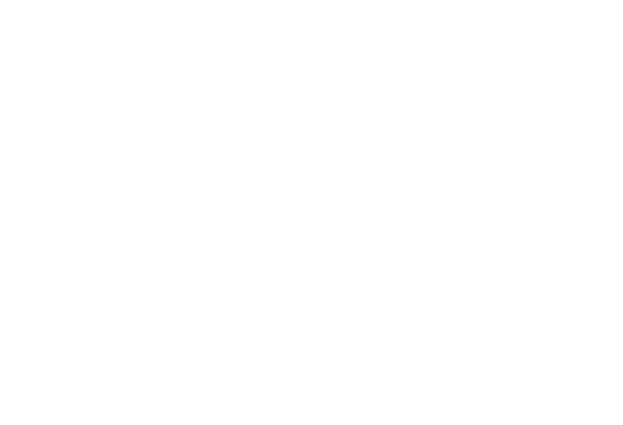
scroll to position [1313, 0]
